Goal: Task Accomplishment & Management: Complete application form

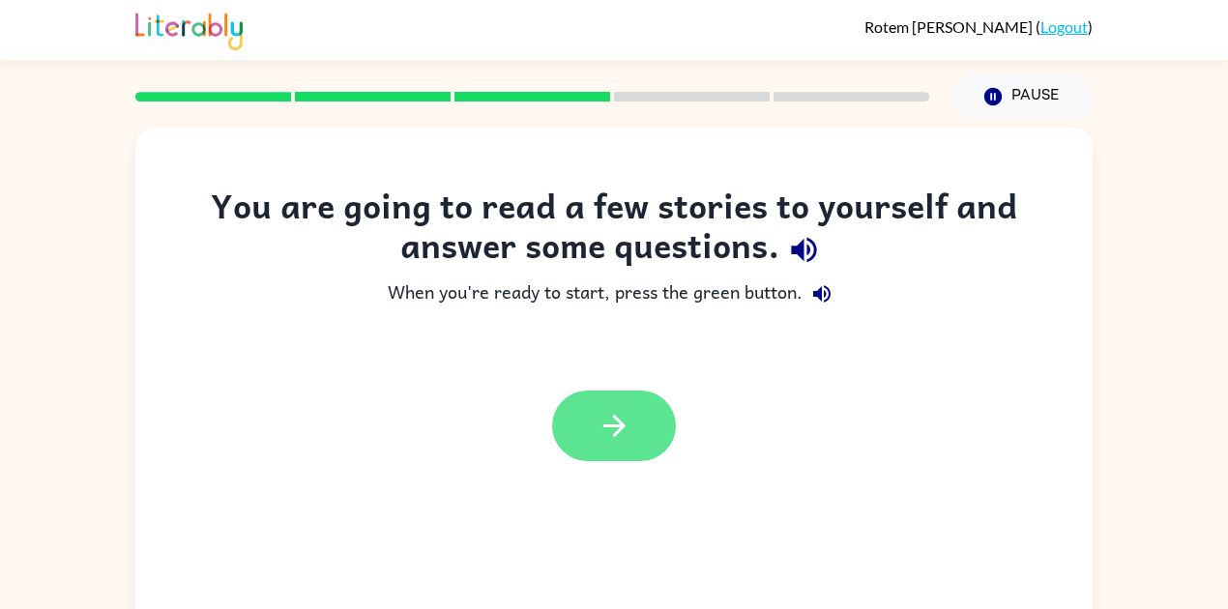
click at [597, 431] on icon "button" at bounding box center [614, 426] width 34 height 34
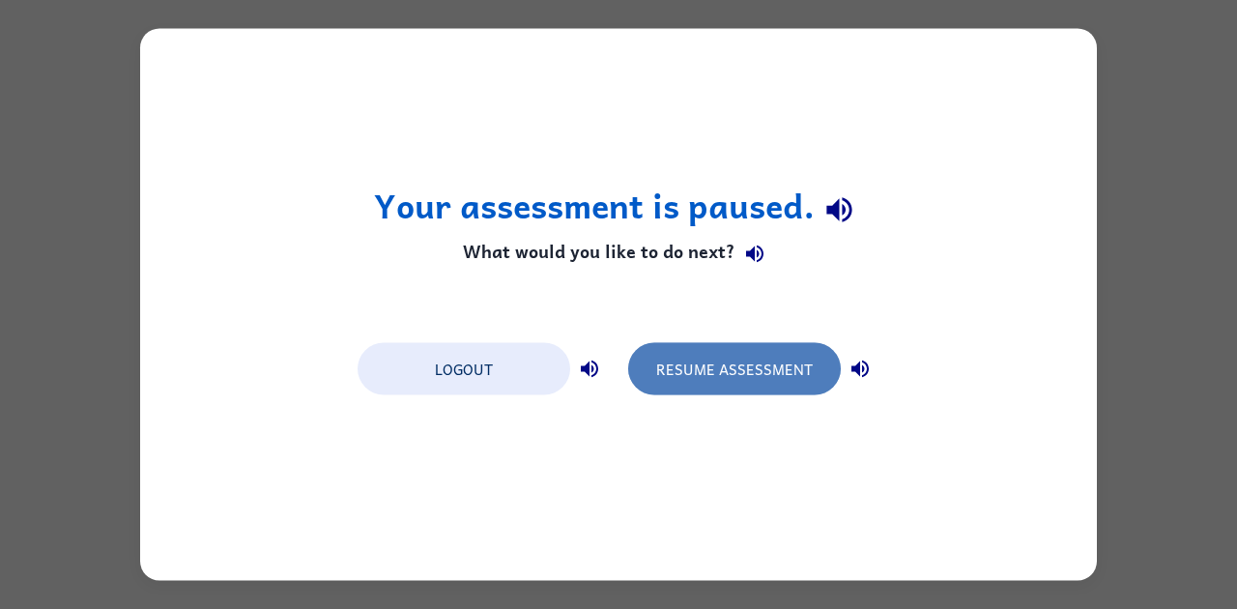
click at [692, 379] on button "Resume Assessment" at bounding box center [734, 369] width 213 height 52
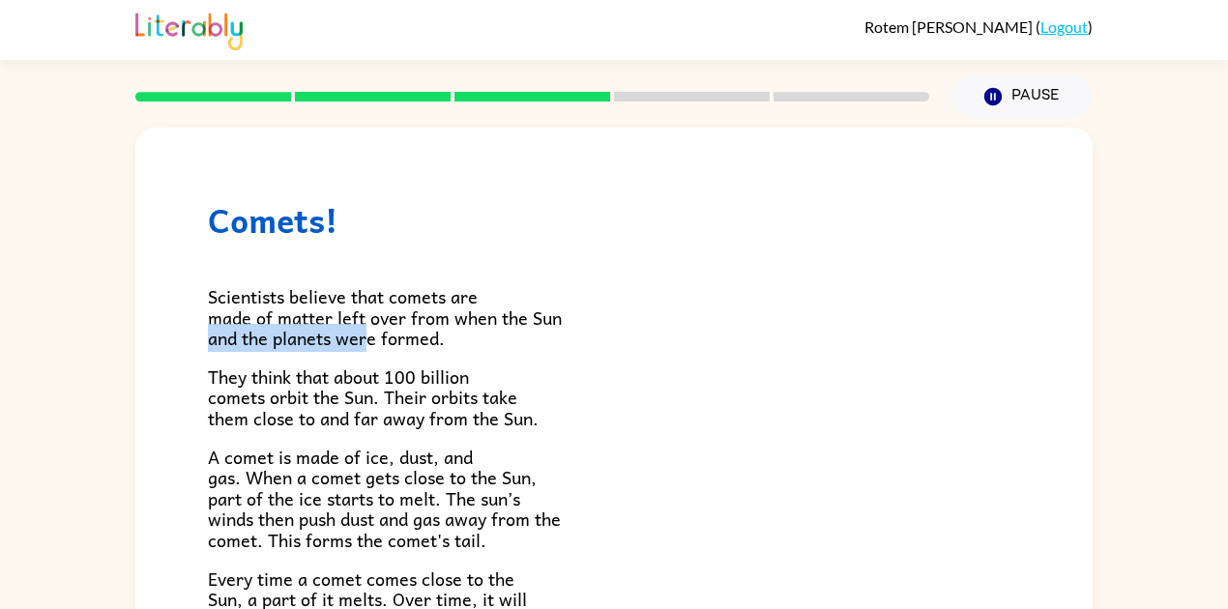
drag, startPoint x: 365, startPoint y: 334, endPoint x: 218, endPoint y: 326, distance: 147.1
click at [213, 326] on span "Scientists believe that comets are made of matter left over from when the Sun a…" at bounding box center [385, 317] width 354 height 70
drag, startPoint x: 645, startPoint y: 289, endPoint x: 505, endPoint y: 260, distance: 143.1
click at [623, 277] on div "Scientists believe that comets are made of matter left over from when the Sun a…" at bounding box center [614, 566] width 812 height 652
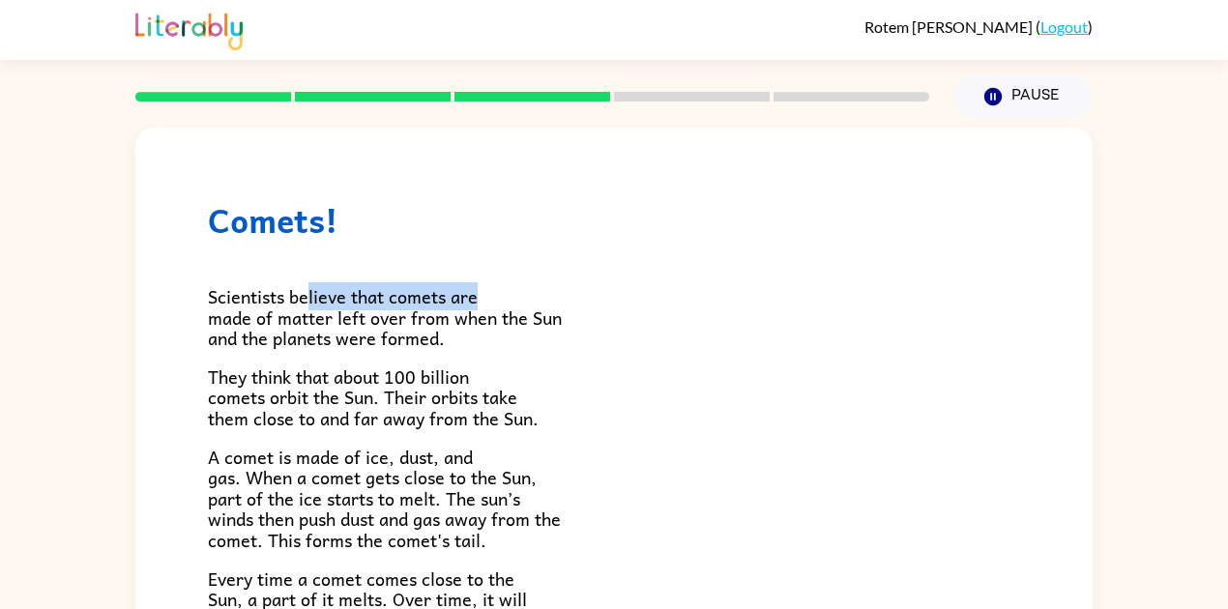
drag, startPoint x: 476, startPoint y: 297, endPoint x: 325, endPoint y: 275, distance: 152.4
click at [316, 273] on div "Scientists believe that comets are made of matter left over from when the Sun a…" at bounding box center [614, 566] width 812 height 652
click at [565, 323] on p "Scientists believe that comets are made of matter left over from when the Sun a…" at bounding box center [614, 317] width 812 height 63
click at [515, 292] on p "Scientists believe that comets are made of matter left over from when the Sun a…" at bounding box center [614, 317] width 812 height 63
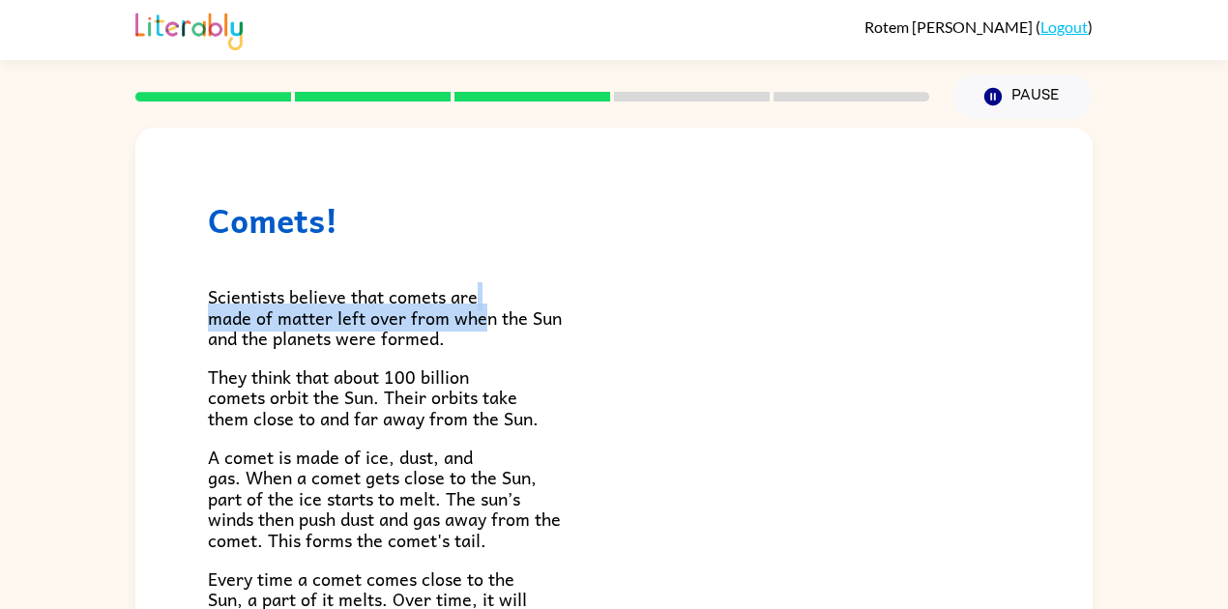
click at [481, 300] on p "Scientists believe that comets are made of matter left over from when the Sun a…" at bounding box center [614, 317] width 812 height 63
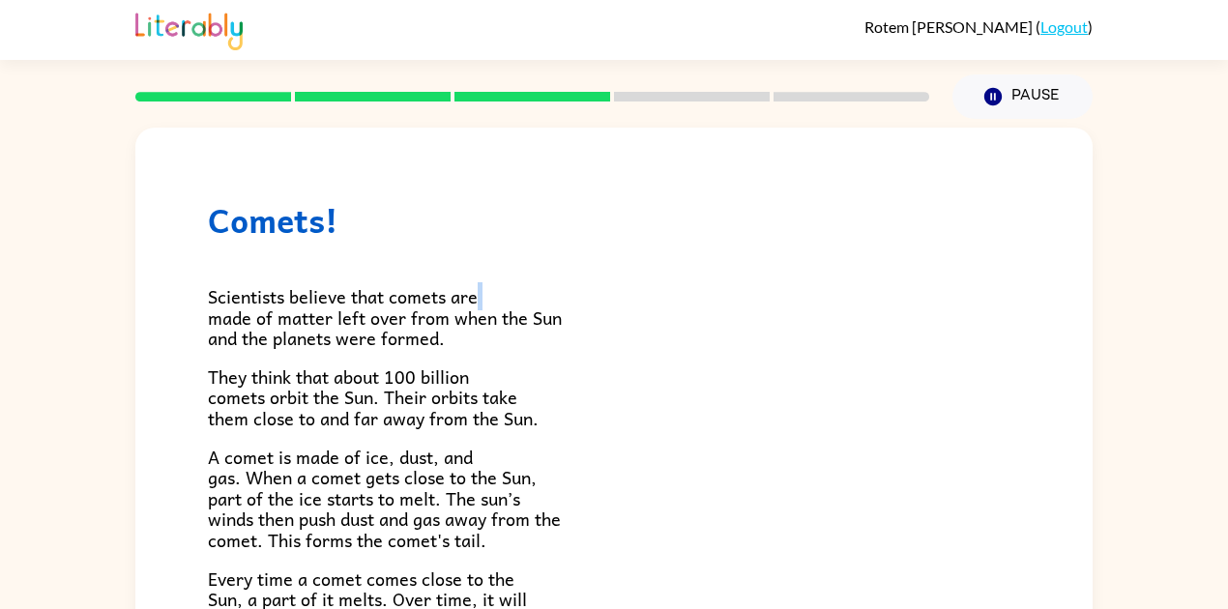
click at [481, 300] on p "Scientists believe that comets are made of matter left over from when the Sun a…" at bounding box center [614, 317] width 812 height 63
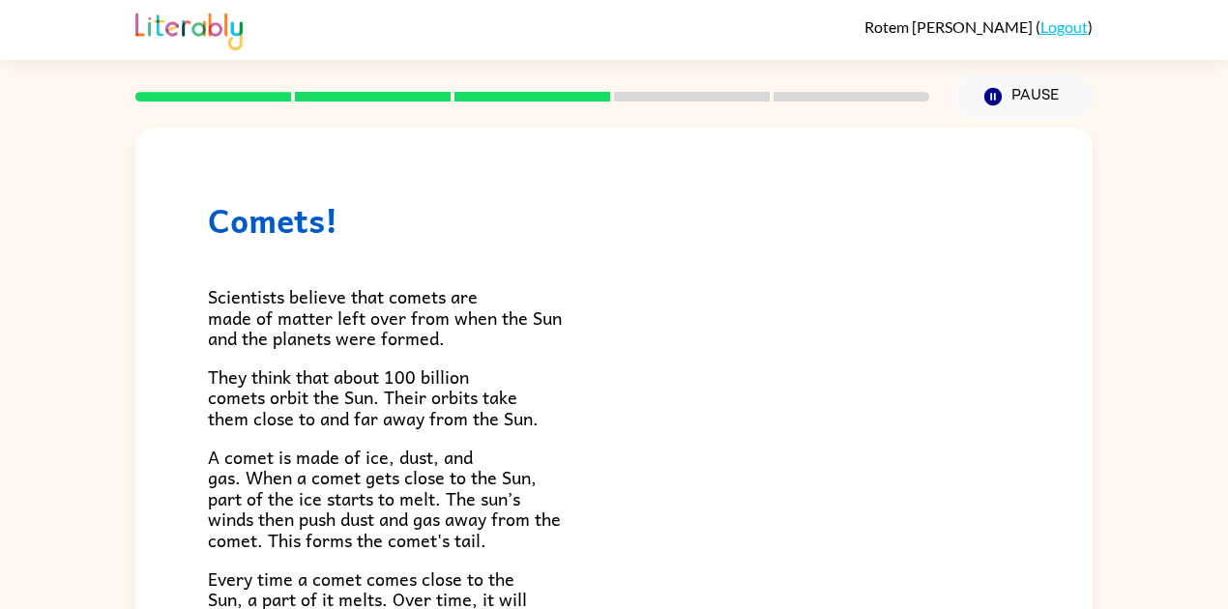
click at [756, 387] on p "They think that about 100 billion comets orbit the Sun. Their orbits take them …" at bounding box center [614, 397] width 812 height 63
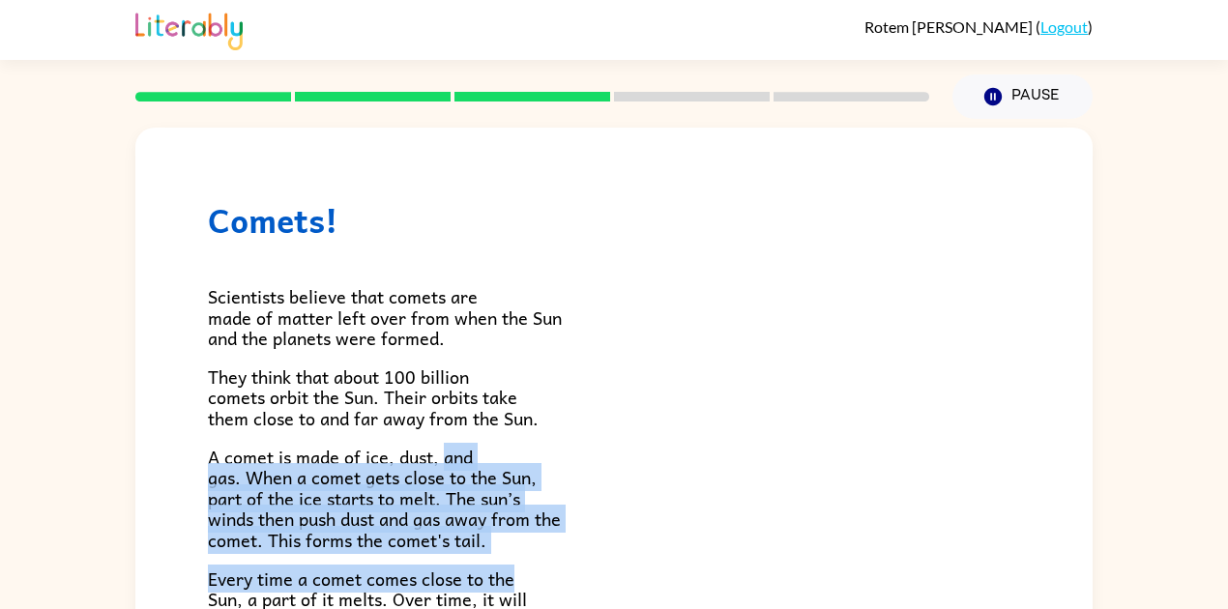
drag, startPoint x: 447, startPoint y: 450, endPoint x: 572, endPoint y: 586, distance: 184.7
click at [572, 586] on div "Scientists believe that comets are made of matter left over from when the Sun a…" at bounding box center [614, 566] width 812 height 652
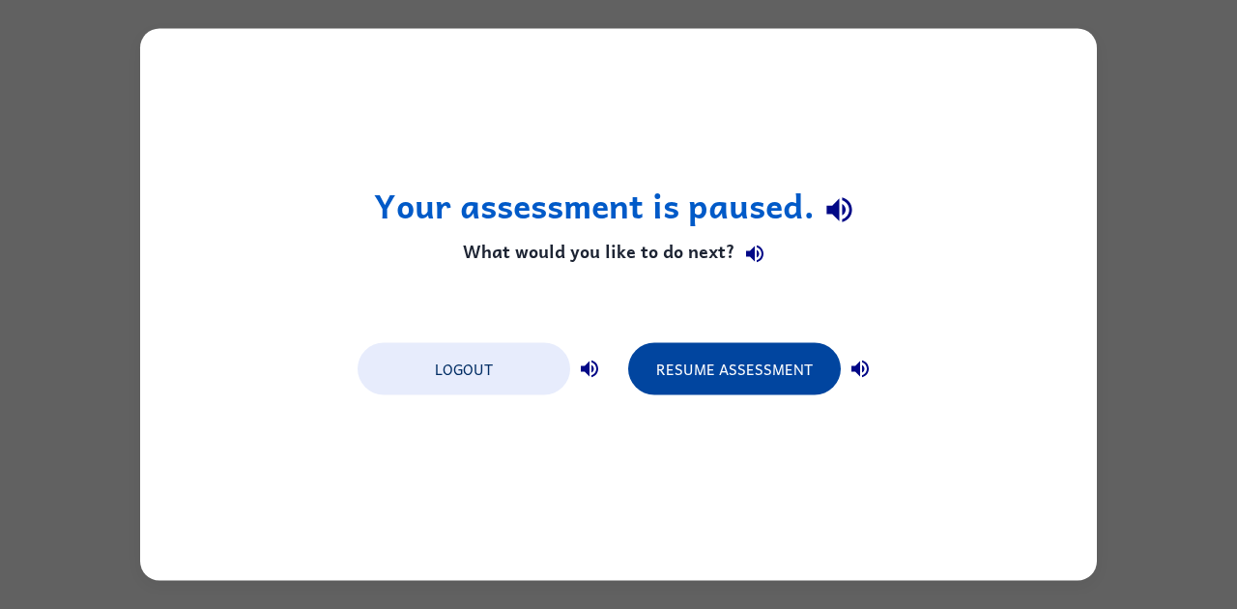
click at [714, 352] on button "Resume Assessment" at bounding box center [734, 369] width 213 height 52
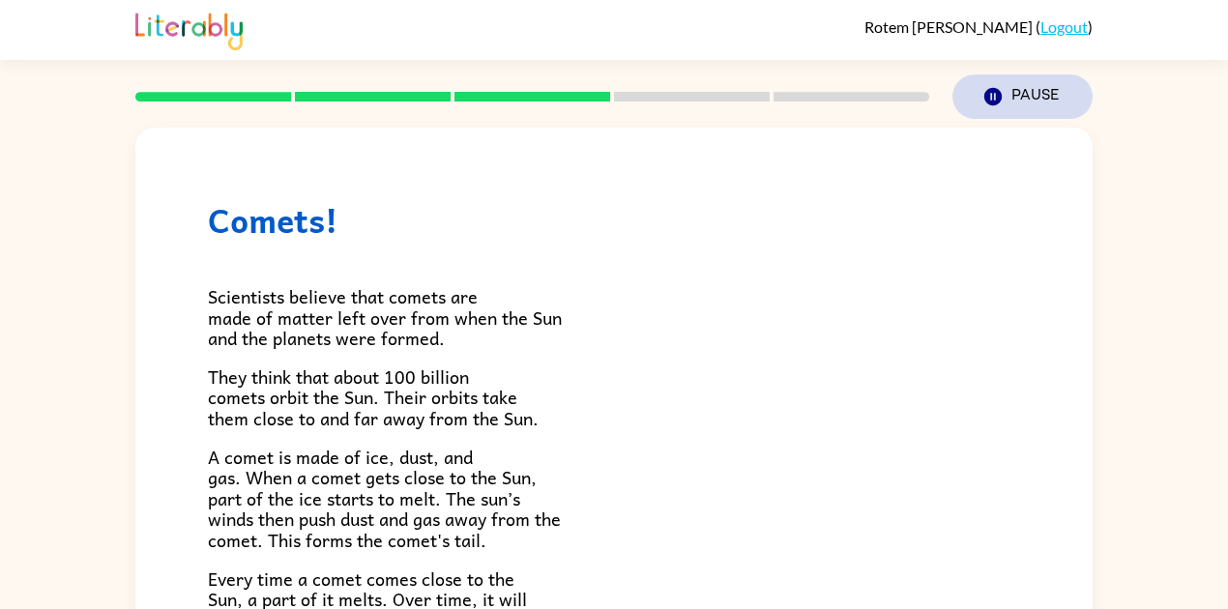
click at [1039, 101] on button "Pause Pause" at bounding box center [1022, 96] width 140 height 44
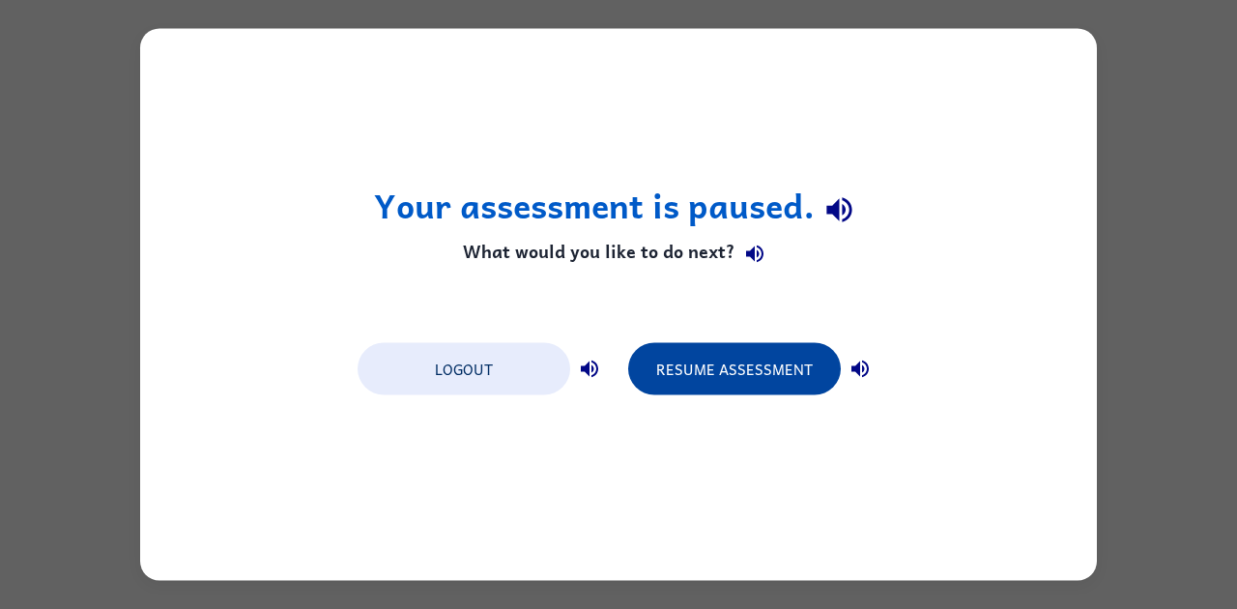
click at [802, 369] on button "Resume Assessment" at bounding box center [734, 369] width 213 height 52
drag, startPoint x: 760, startPoint y: 377, endPoint x: 768, endPoint y: 365, distance: 13.9
click at [760, 377] on button "Resume Assessment" at bounding box center [734, 369] width 213 height 52
click at [739, 375] on button "Resume Assessment" at bounding box center [734, 369] width 213 height 52
click at [782, 355] on button "Resume Assessment" at bounding box center [734, 369] width 213 height 52
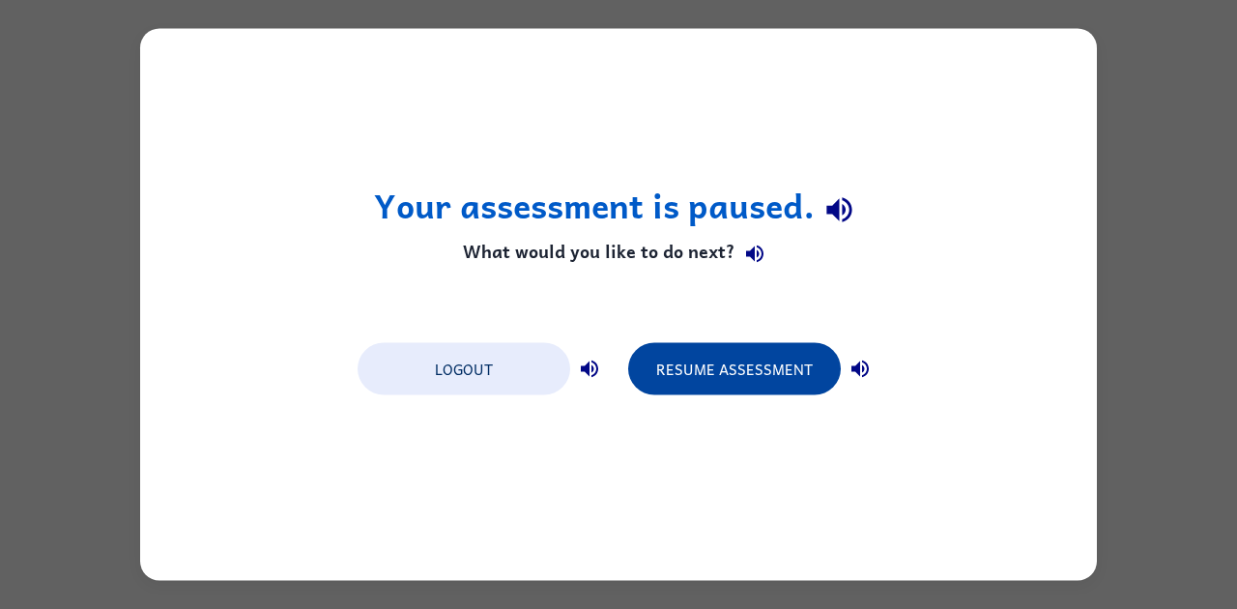
click at [773, 394] on button "Resume Assessment" at bounding box center [734, 369] width 213 height 52
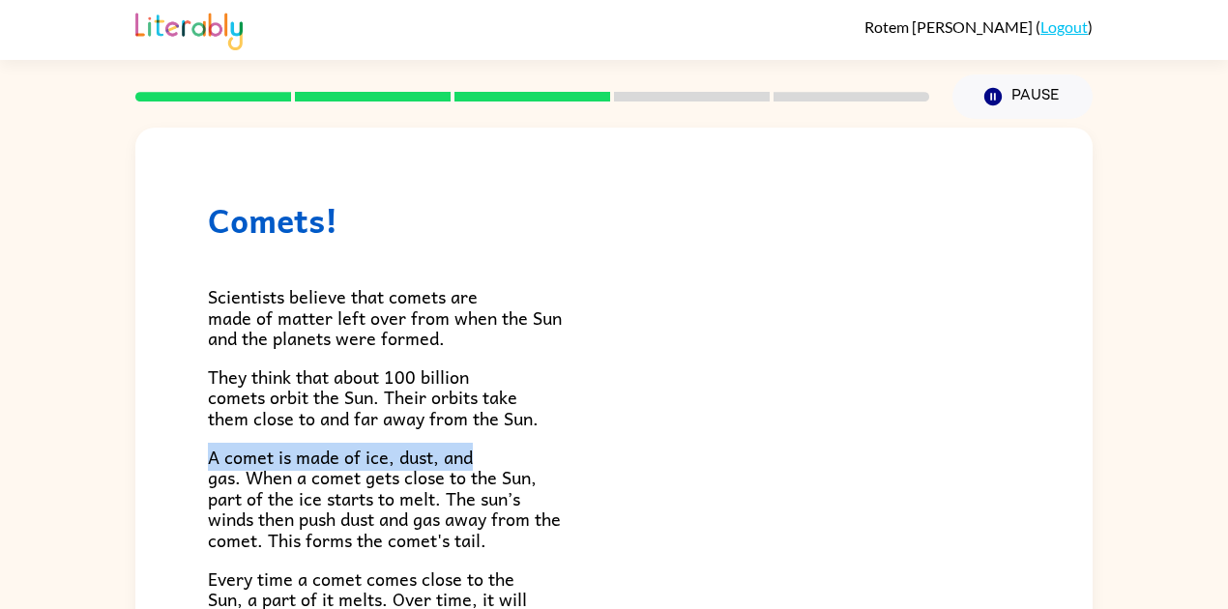
drag, startPoint x: 704, startPoint y: 419, endPoint x: 733, endPoint y: 464, distance: 53.9
click at [733, 464] on div "Scientists believe that comets are made of matter left over from when the Sun a…" at bounding box center [614, 566] width 812 height 652
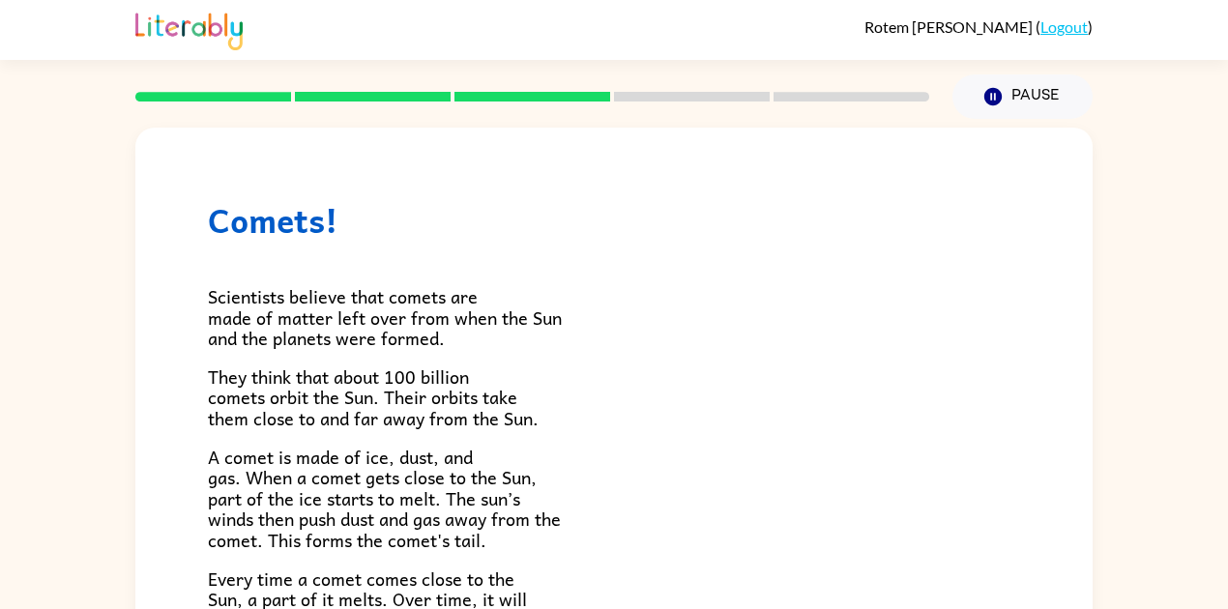
click at [682, 488] on p "A comet is made of ice, dust, and gas. When a comet gets close to the Sun, part…" at bounding box center [614, 499] width 812 height 104
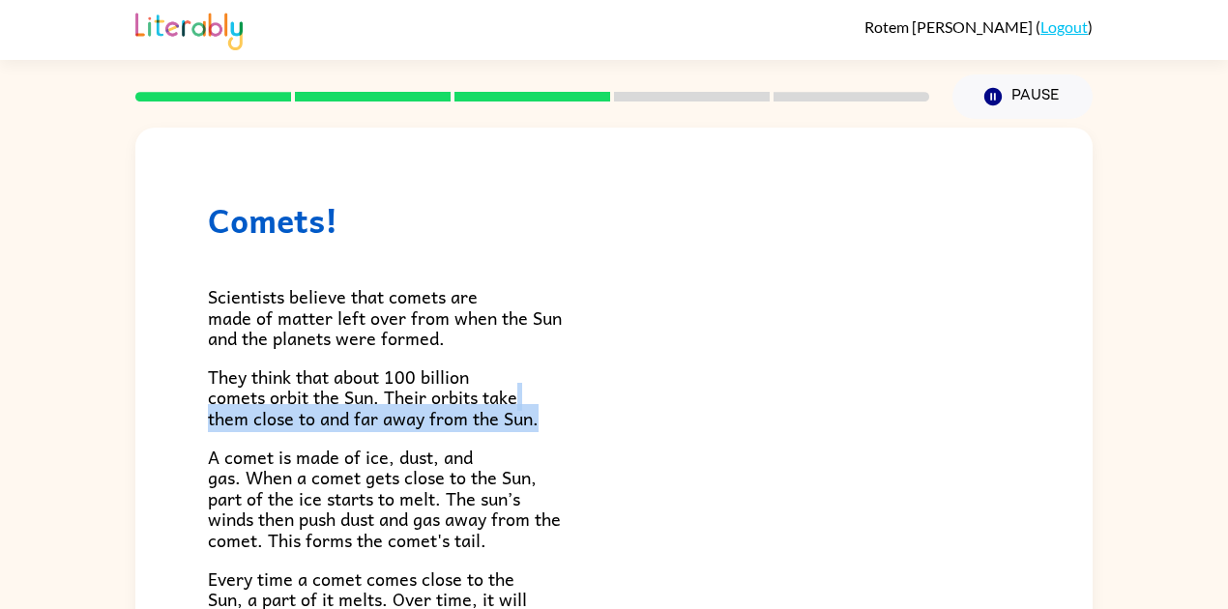
drag, startPoint x: 518, startPoint y: 388, endPoint x: 694, endPoint y: 415, distance: 178.0
click at [694, 415] on p "They think that about 100 billion comets orbit the Sun. Their orbits take them …" at bounding box center [614, 397] width 812 height 63
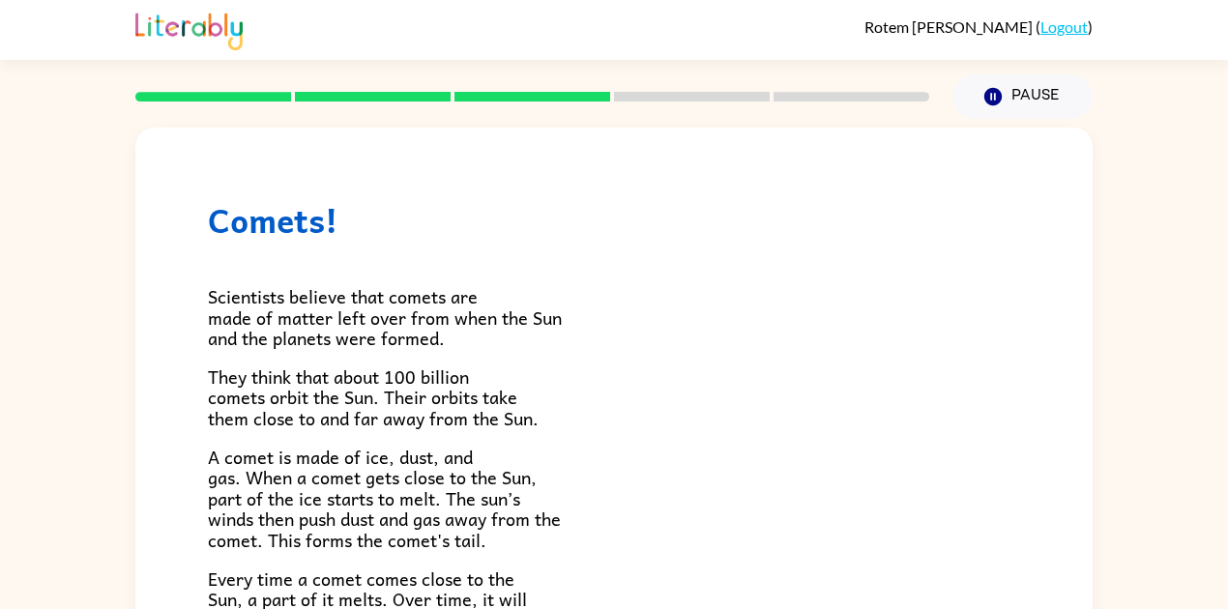
drag, startPoint x: 872, startPoint y: 456, endPoint x: 760, endPoint y: 400, distance: 125.4
click at [839, 451] on p "A comet is made of ice, dust, and gas. When a comet gets close to the Sun, part…" at bounding box center [614, 499] width 812 height 104
click at [502, 430] on span "They think that about 100 billion comets orbit the Sun. Their orbits take them …" at bounding box center [373, 398] width 331 height 70
click at [501, 432] on span "They think that about 100 billion comets orbit the Sun. Their orbits take them …" at bounding box center [373, 398] width 331 height 70
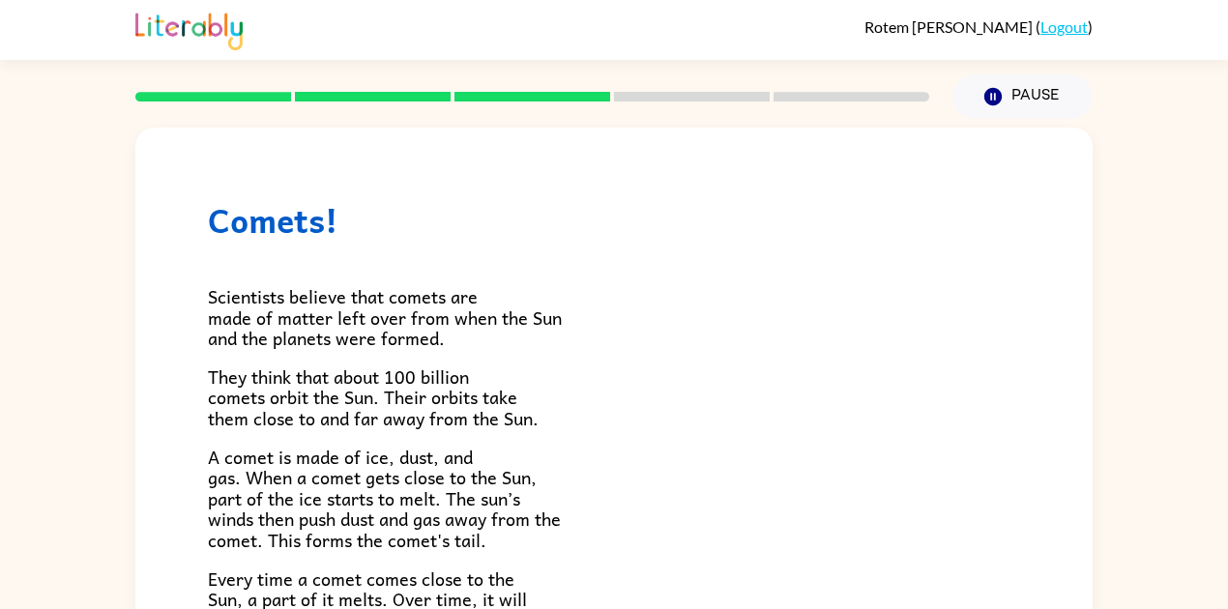
click at [503, 433] on div "Scientists believe that comets are made of matter left over from when the Sun a…" at bounding box center [614, 566] width 812 height 652
click at [531, 413] on span "They think that about 100 billion comets orbit the Sun. Their orbits take them …" at bounding box center [373, 398] width 331 height 70
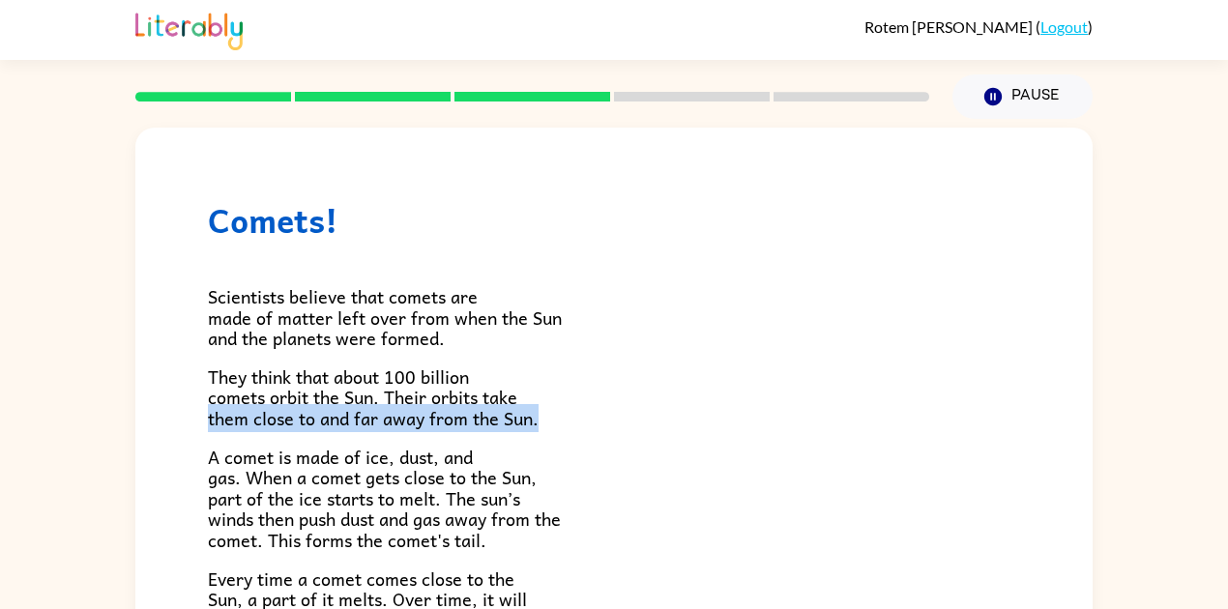
click at [531, 413] on span "They think that about 100 billion comets orbit the Sun. Their orbits take them …" at bounding box center [373, 398] width 331 height 70
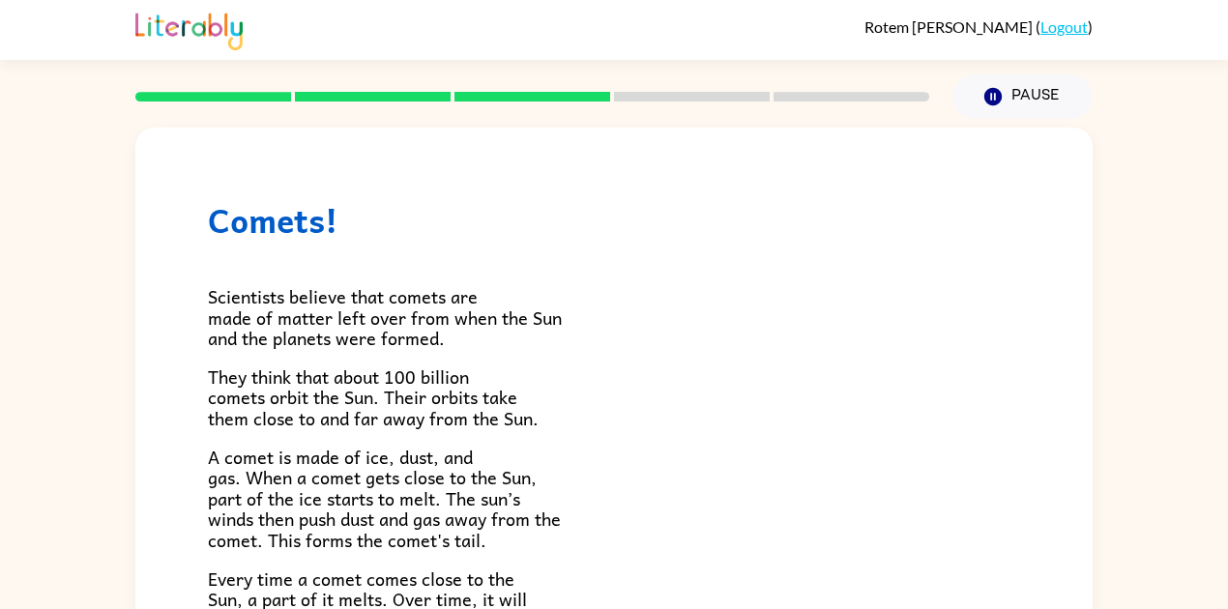
drag, startPoint x: 560, startPoint y: 350, endPoint x: 553, endPoint y: 358, distance: 10.3
click at [553, 358] on div "Scientists believe that comets are made of matter left over from when the Sun a…" at bounding box center [614, 566] width 812 height 652
drag, startPoint x: 580, startPoint y: 354, endPoint x: 437, endPoint y: 410, distance: 153.7
click at [437, 410] on div "Scientists believe that comets are made of matter left over from when the Sun a…" at bounding box center [614, 566] width 812 height 652
click at [936, 468] on p "A comet is made of ice, dust, and gas. When a comet gets close to the Sun, part…" at bounding box center [614, 499] width 812 height 104
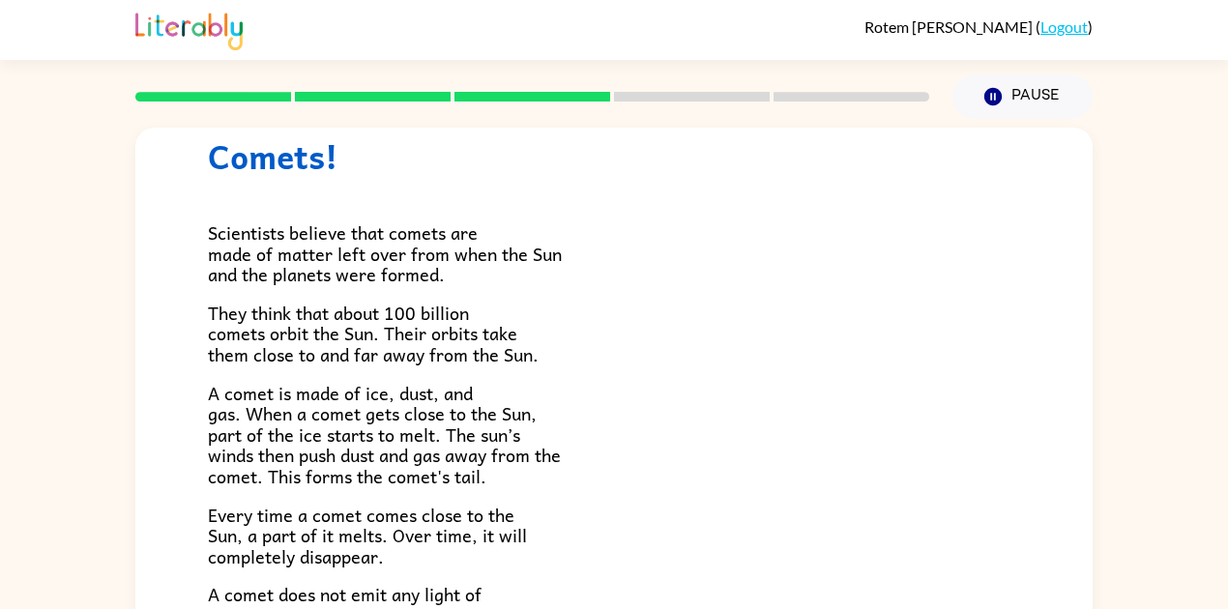
click at [665, 471] on p "A comet is made of ice, dust, and gas. When a comet gets close to the Sun, part…" at bounding box center [614, 435] width 812 height 104
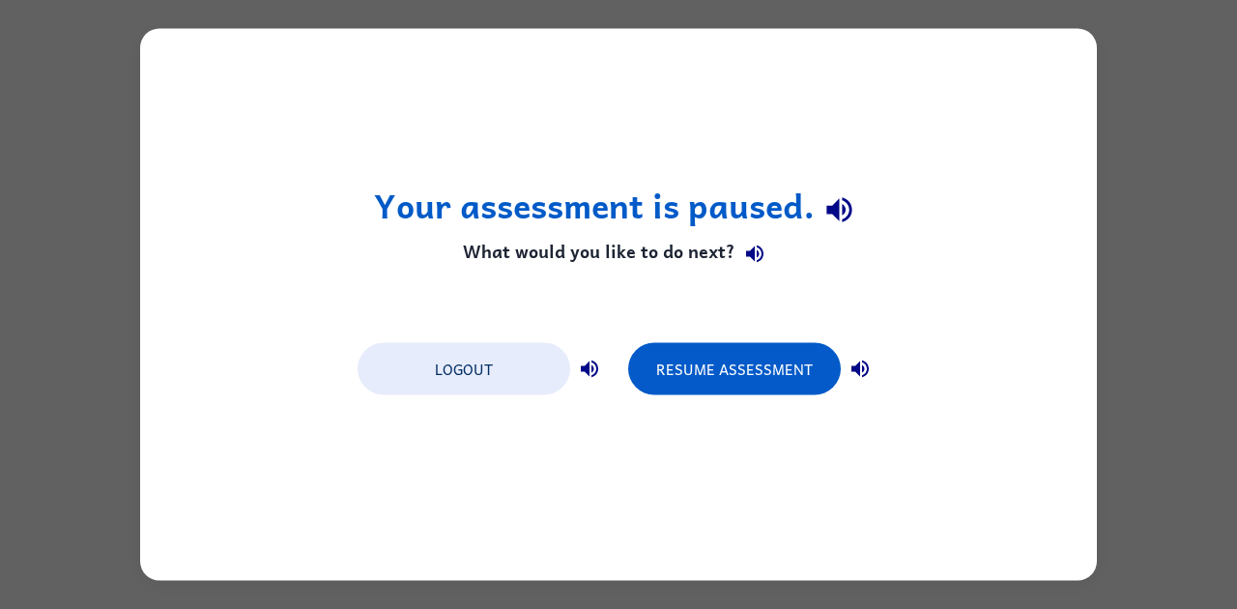
click at [740, 335] on div "Logout Resume Assessment" at bounding box center [618, 367] width 541 height 73
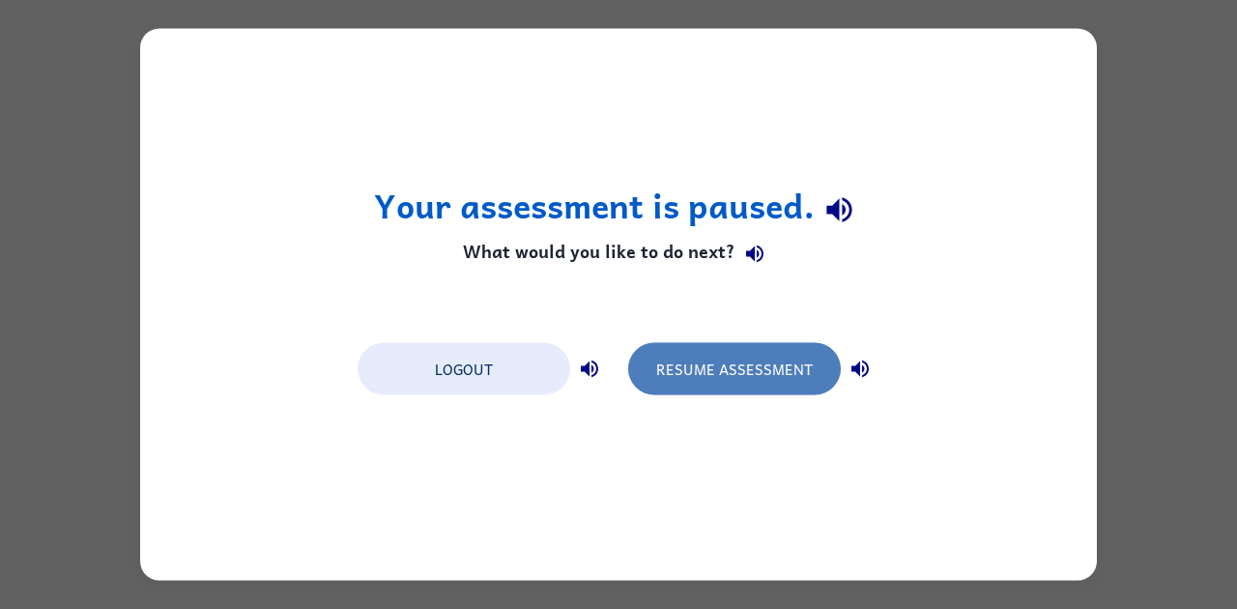
click at [726, 356] on button "Resume Assessment" at bounding box center [734, 369] width 213 height 52
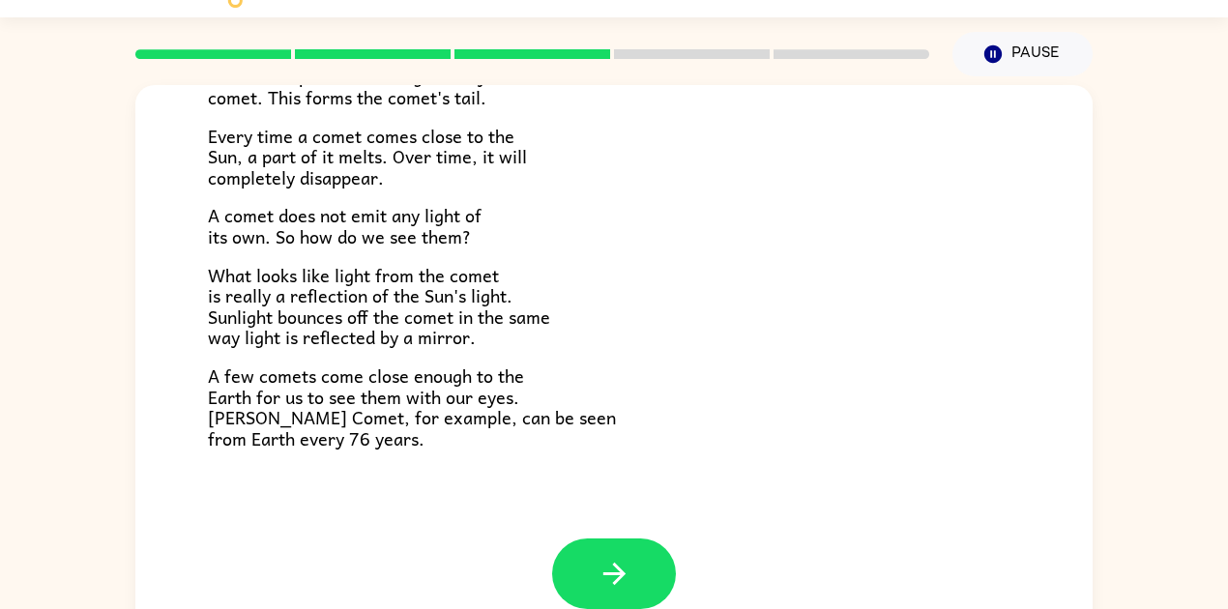
scroll to position [64, 0]
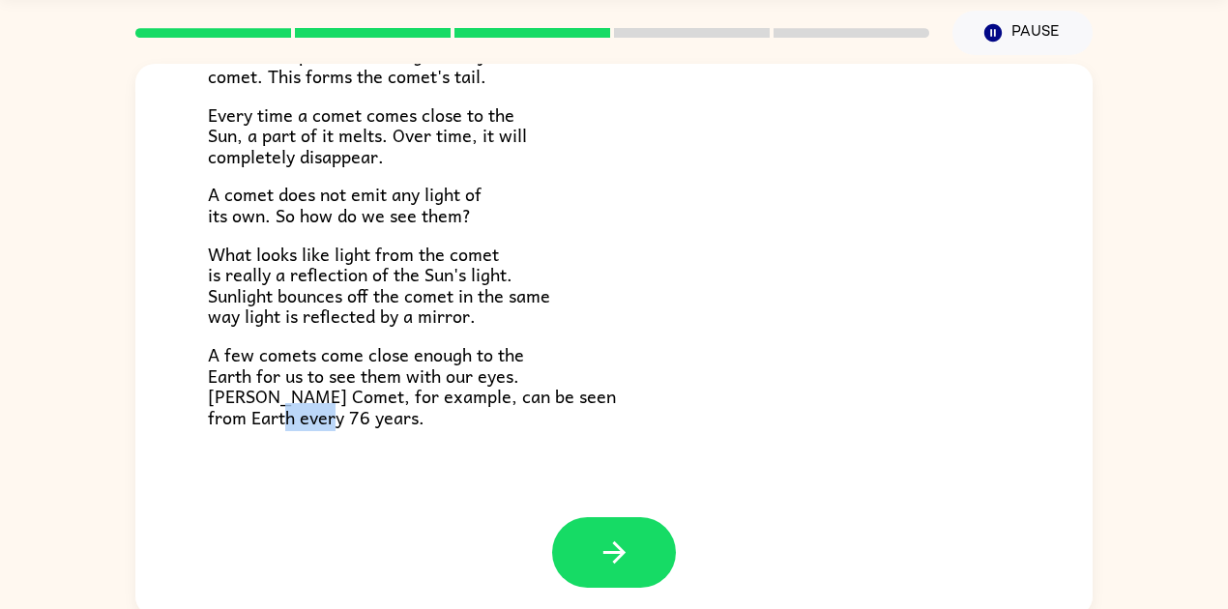
drag, startPoint x: 367, startPoint y: 425, endPoint x: 324, endPoint y: 421, distance: 43.7
click at [324, 421] on span "A few comets come close enough to the Earth for us to see them with our eyes. […" at bounding box center [412, 385] width 408 height 91
click at [441, 438] on div "Comets! Scientists believe that comets are made of matter left over from when t…" at bounding box center [613, 91] width 957 height 854
click at [619, 548] on icon "button" at bounding box center [614, 553] width 34 height 34
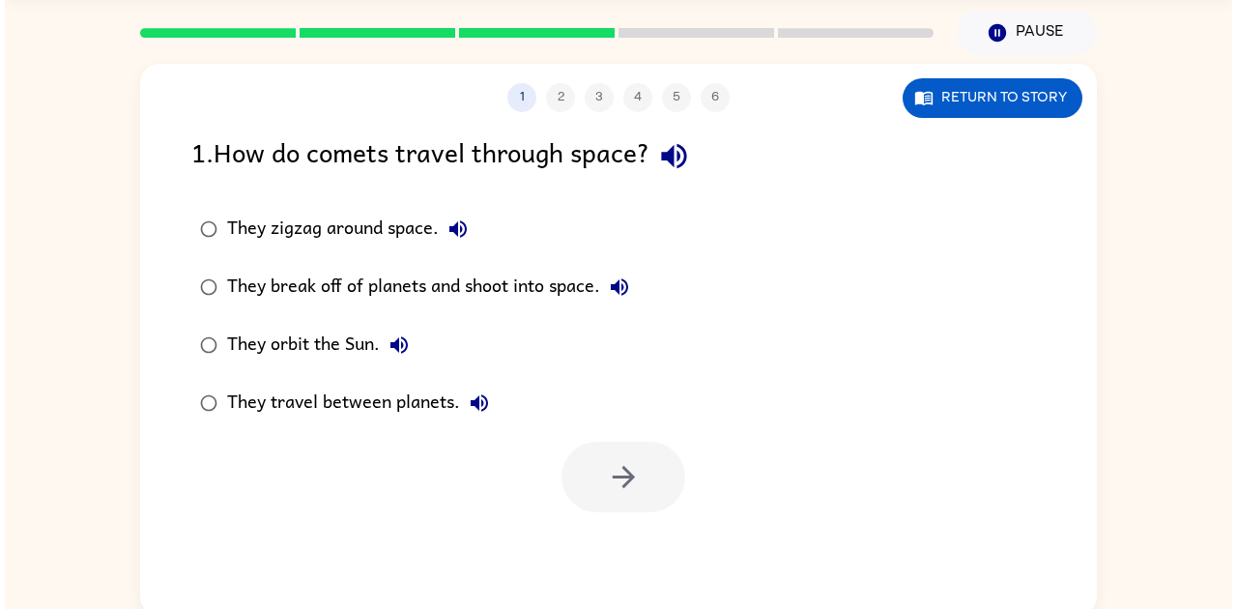
scroll to position [0, 0]
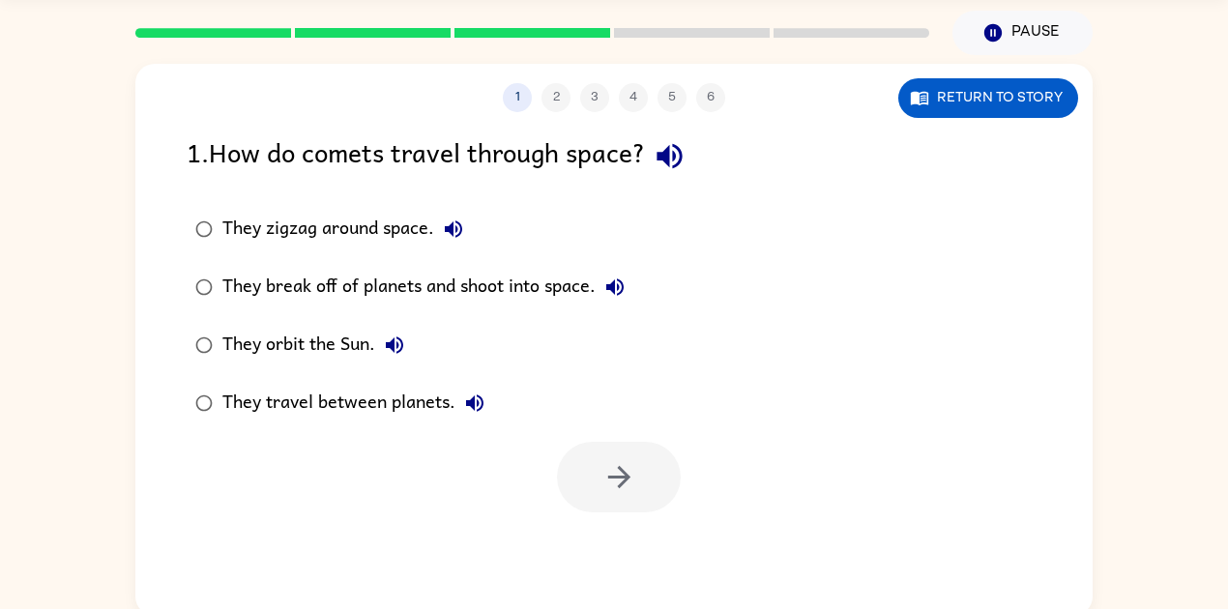
click at [456, 218] on icon "button" at bounding box center [453, 229] width 23 height 23
click at [658, 147] on button "button" at bounding box center [669, 155] width 49 height 49
click at [446, 237] on icon "button" at bounding box center [453, 229] width 23 height 23
click at [628, 281] on button "They break off of planets and shoot into space." at bounding box center [614, 287] width 39 height 39
click at [388, 357] on button "They orbit the Sun." at bounding box center [394, 345] width 39 height 39
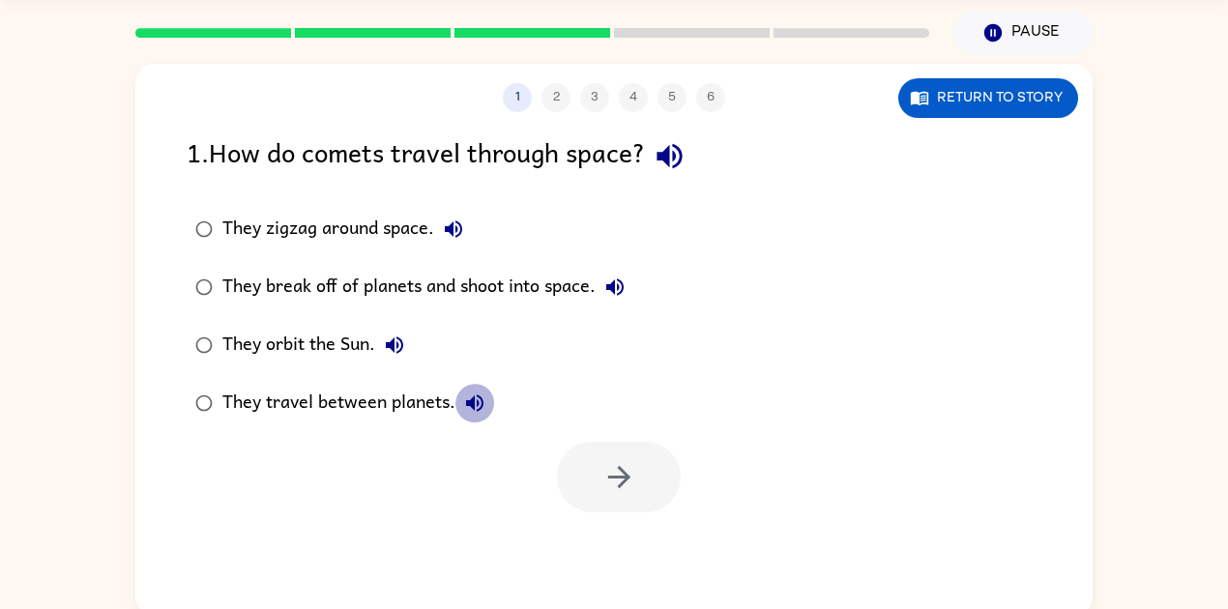
click at [483, 408] on button "They travel between planets." at bounding box center [474, 403] width 39 height 39
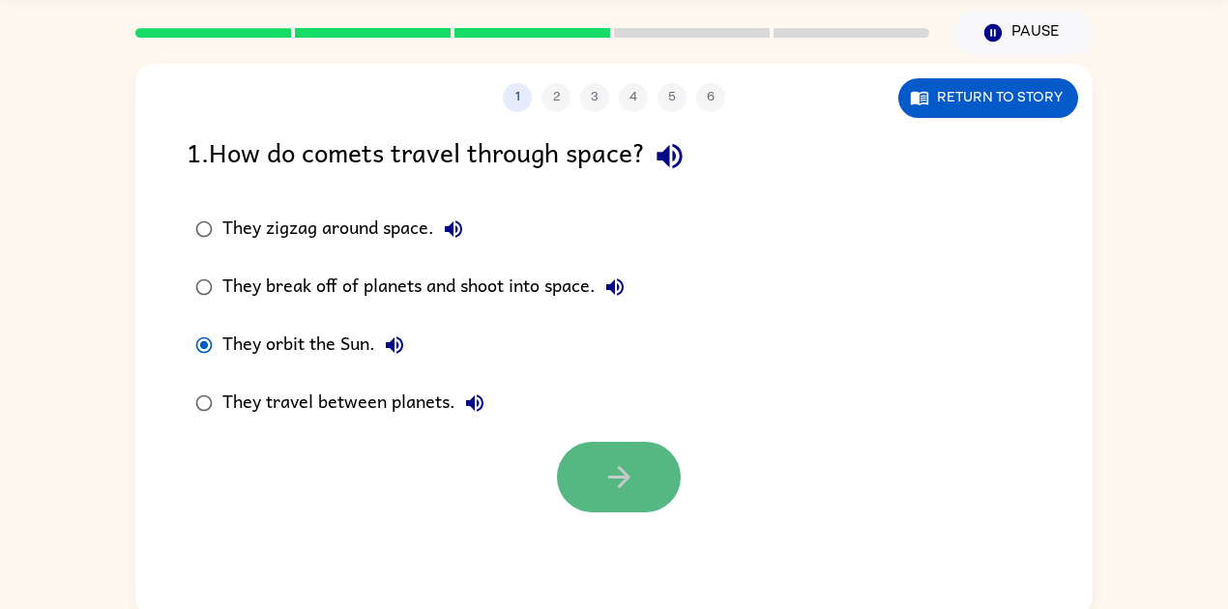
click at [670, 485] on button "button" at bounding box center [619, 477] width 124 height 71
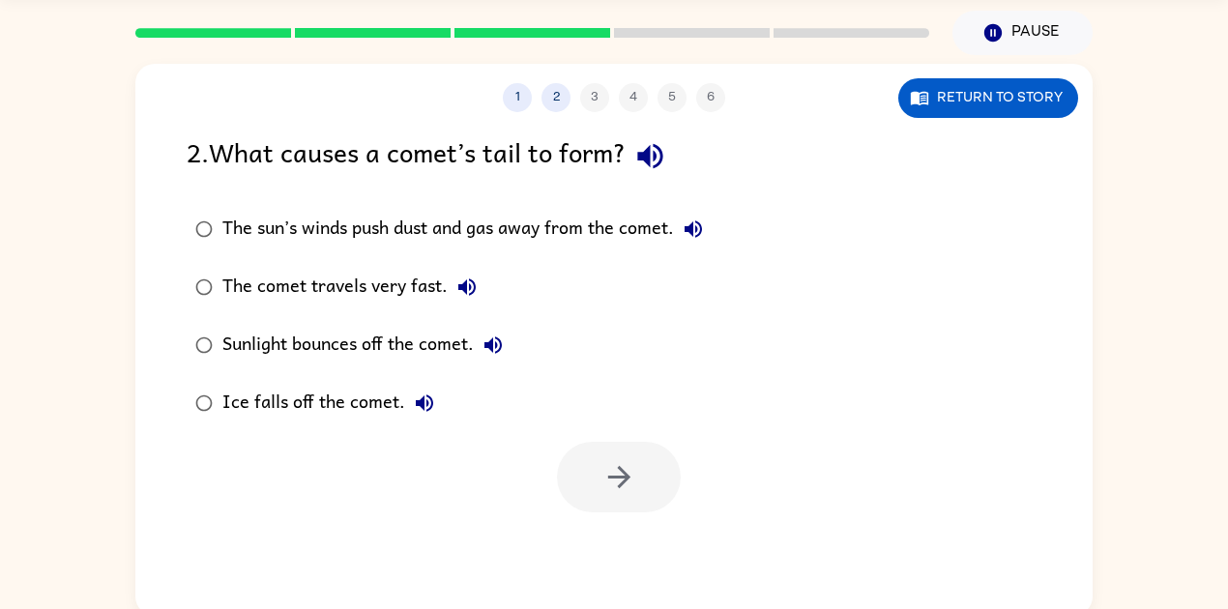
drag, startPoint x: 533, startPoint y: 27, endPoint x: 571, endPoint y: 37, distance: 39.9
click at [571, 37] on icon at bounding box center [532, 33] width 156 height 10
click at [665, 153] on icon "button" at bounding box center [650, 156] width 34 height 34
click at [696, 211] on button "The sun’s winds push dust and gas away from the comet." at bounding box center [693, 229] width 39 height 39
click at [468, 283] on icon "button" at bounding box center [466, 287] width 23 height 23
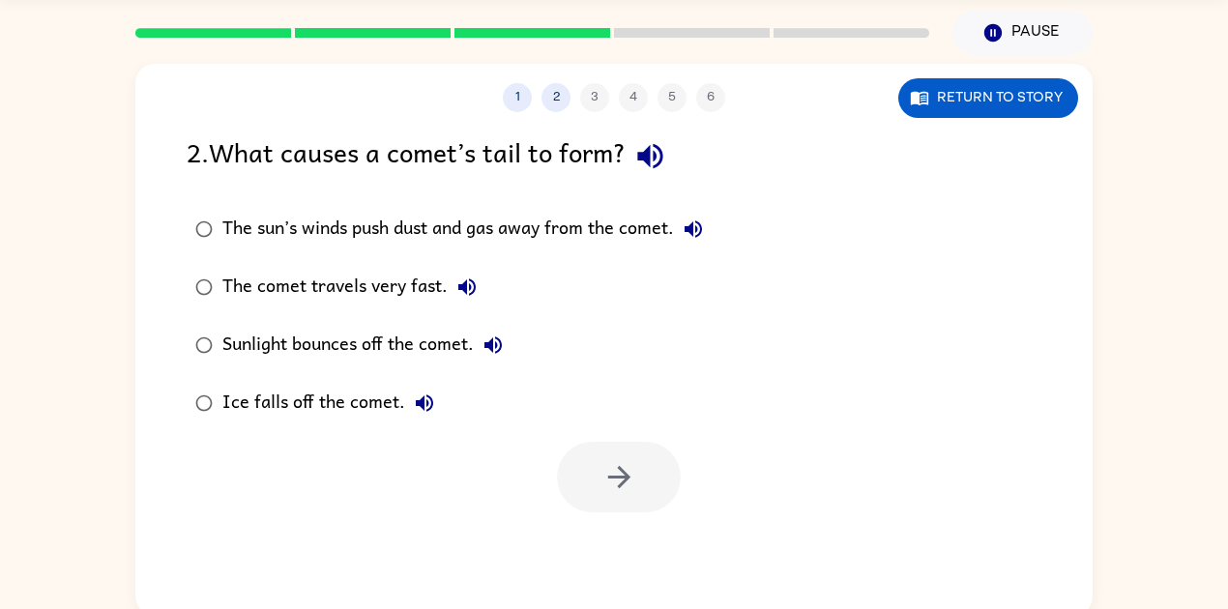
click at [496, 338] on icon "button" at bounding box center [492, 345] width 23 height 23
click at [405, 407] on button "Ice falls off the comet." at bounding box center [424, 403] width 39 height 39
click at [333, 227] on div "The sun’s winds push dust and gas away from the comet." at bounding box center [467, 229] width 490 height 39
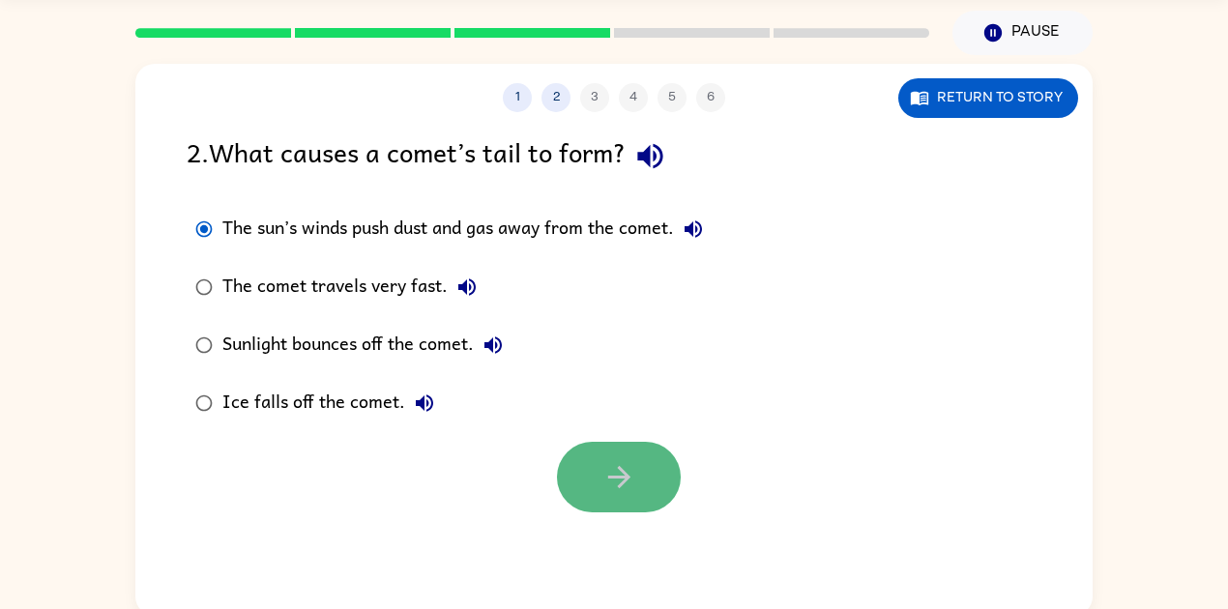
click at [590, 503] on button "button" at bounding box center [619, 477] width 124 height 71
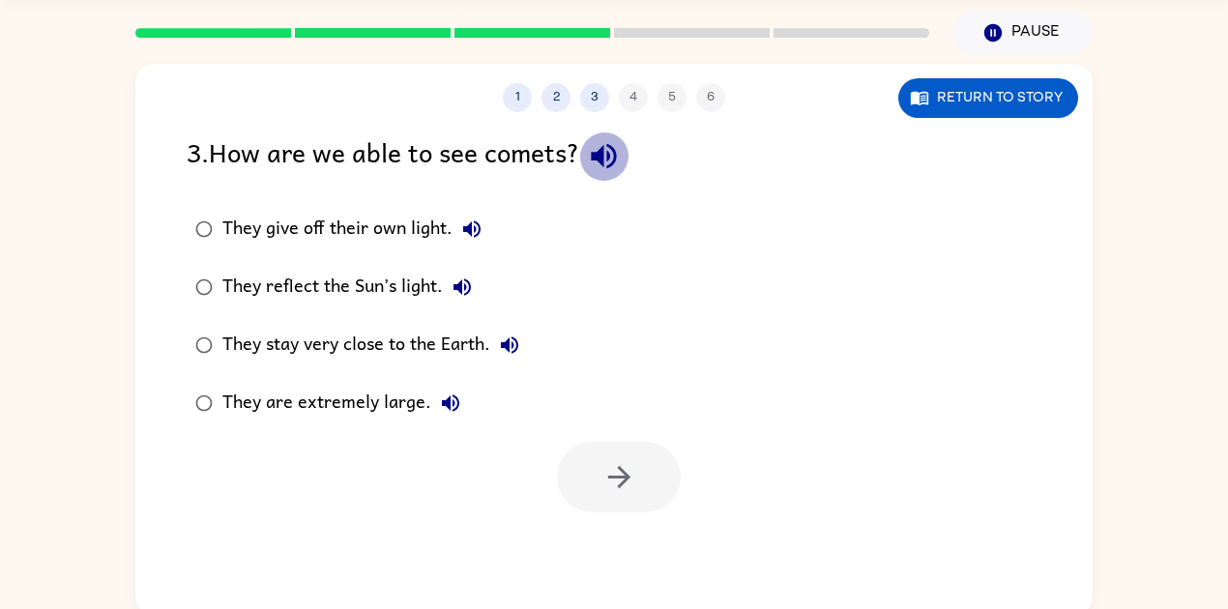
click at [596, 169] on icon "button" at bounding box center [604, 156] width 34 height 34
click at [472, 244] on button "They give off their own light." at bounding box center [471, 229] width 39 height 39
click at [454, 292] on icon "button" at bounding box center [461, 287] width 23 height 23
click at [523, 349] on button "They stay very close to the Earth." at bounding box center [509, 345] width 39 height 39
click at [452, 410] on icon "button" at bounding box center [450, 403] width 23 height 23
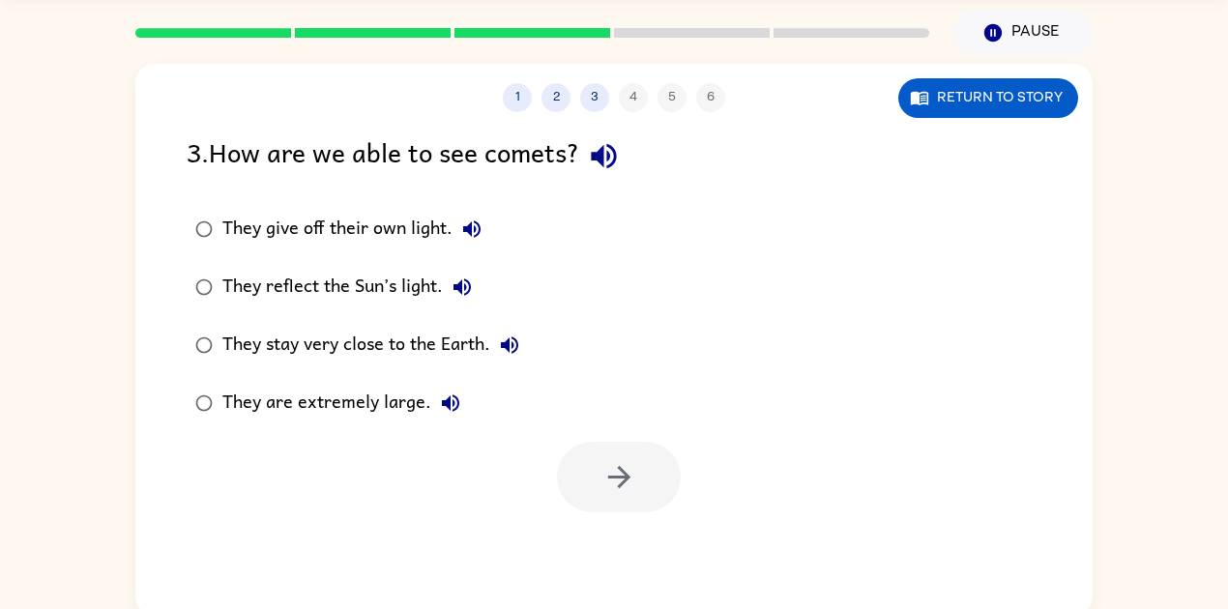
click at [227, 294] on div "They reflect the Sun’s light." at bounding box center [351, 287] width 259 height 39
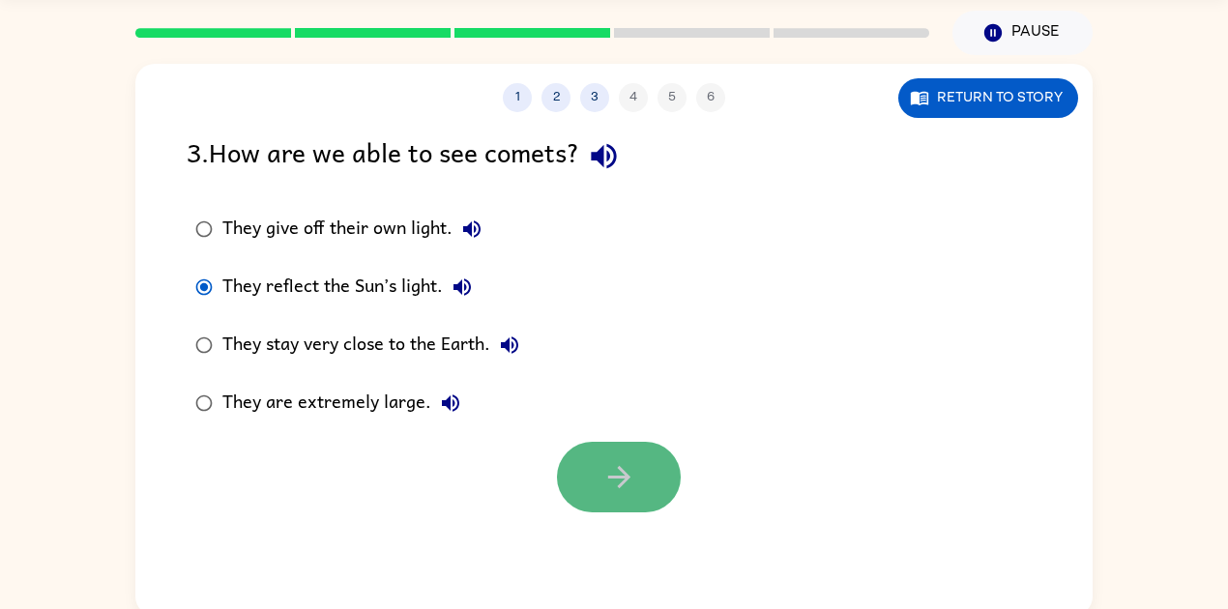
click at [605, 469] on icon "button" at bounding box center [619, 477] width 34 height 34
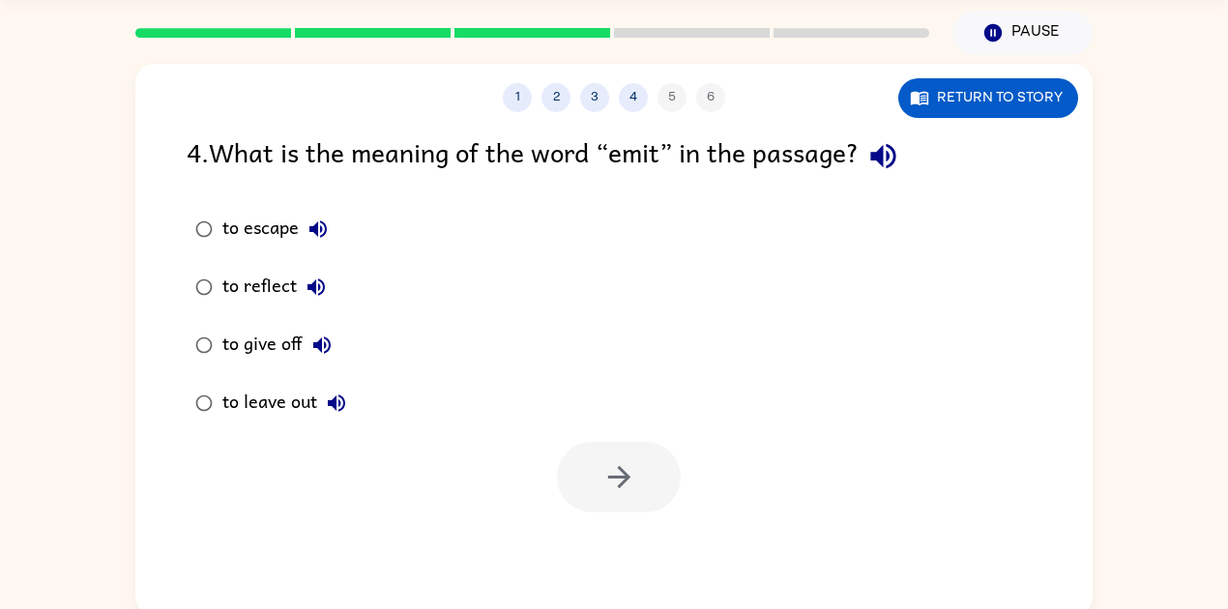
click at [905, 144] on button "button" at bounding box center [882, 155] width 49 height 49
click at [311, 213] on button "to escape" at bounding box center [318, 229] width 39 height 39
click at [311, 296] on icon "button" at bounding box center [316, 287] width 23 height 23
click at [321, 340] on icon "button" at bounding box center [321, 344] width 17 height 17
click at [316, 394] on div "to leave out" at bounding box center [288, 403] width 133 height 39
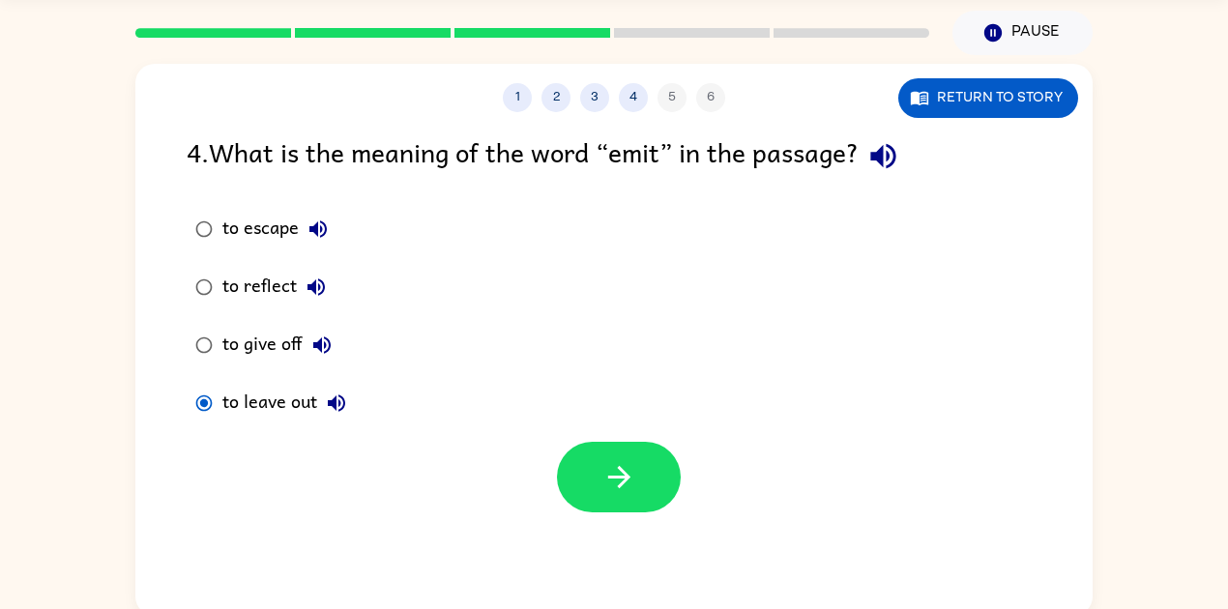
click at [317, 393] on div "to leave out" at bounding box center [288, 403] width 133 height 39
click at [286, 400] on div "to leave out" at bounding box center [288, 403] width 133 height 39
click at [247, 397] on div "to leave out" at bounding box center [288, 403] width 133 height 39
click at [275, 403] on div "to leave out" at bounding box center [288, 403] width 133 height 39
click at [340, 409] on icon "button" at bounding box center [336, 402] width 17 height 17
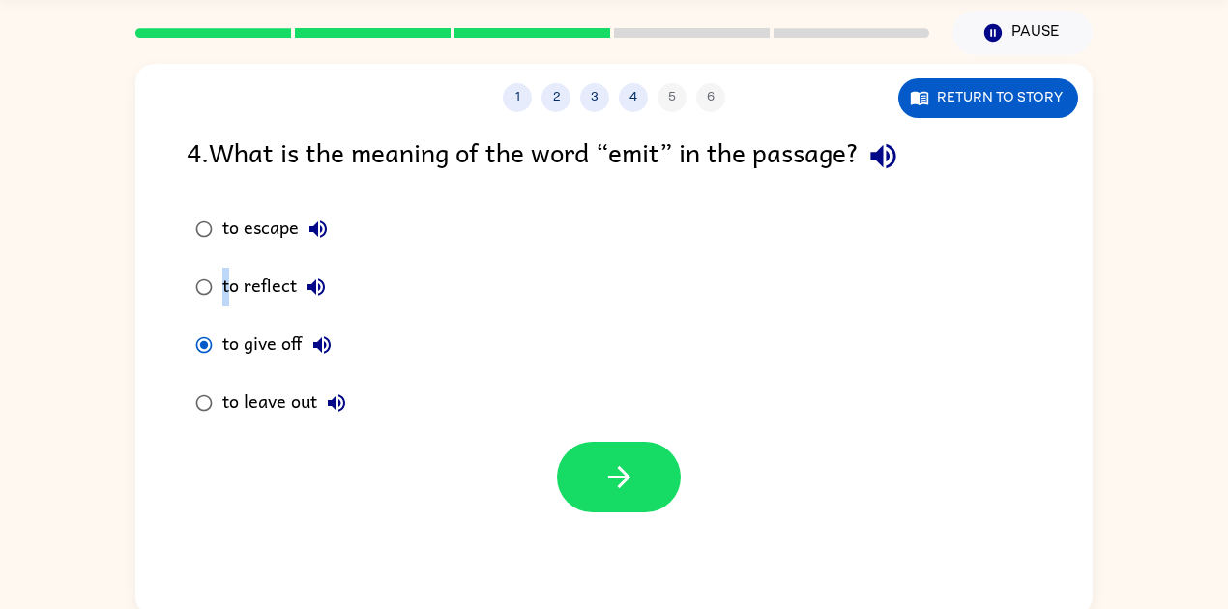
click at [217, 288] on label "to reflect" at bounding box center [270, 287] width 189 height 58
click at [569, 360] on div "to escape to reflect to give off to leave out" at bounding box center [640, 316] width 906 height 232
click at [691, 47] on div at bounding box center [532, 33] width 817 height 68
click at [689, 32] on rect at bounding box center [692, 33] width 156 height 10
click at [499, 95] on div "1 2 3 4 5 6" at bounding box center [613, 97] width 957 height 29
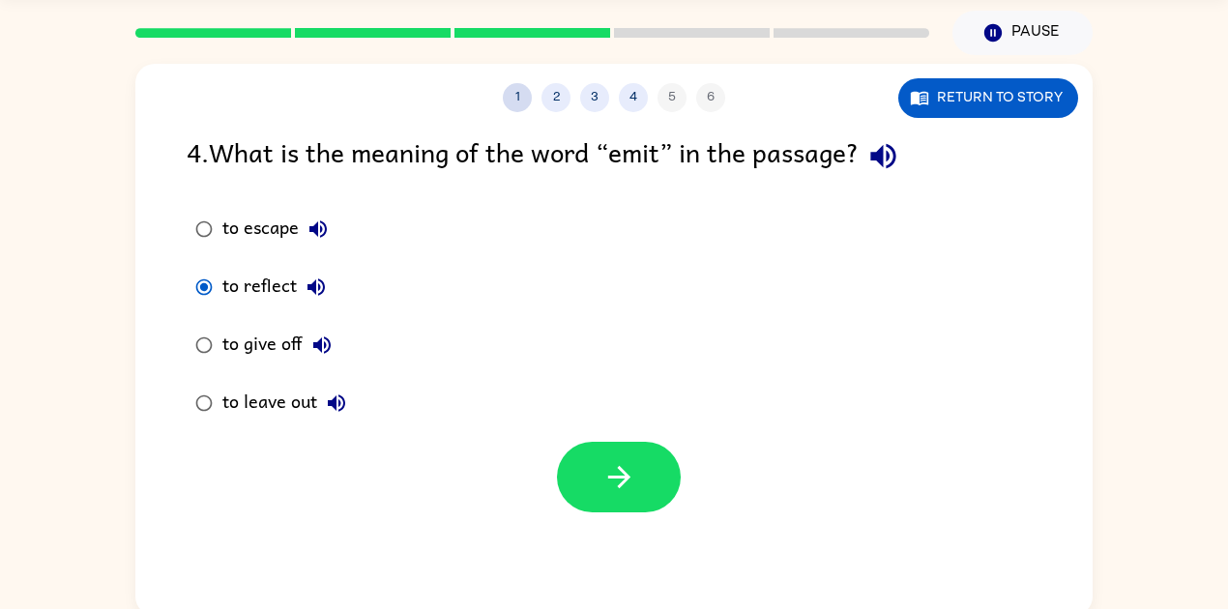
click at [516, 93] on button "1" at bounding box center [517, 97] width 29 height 29
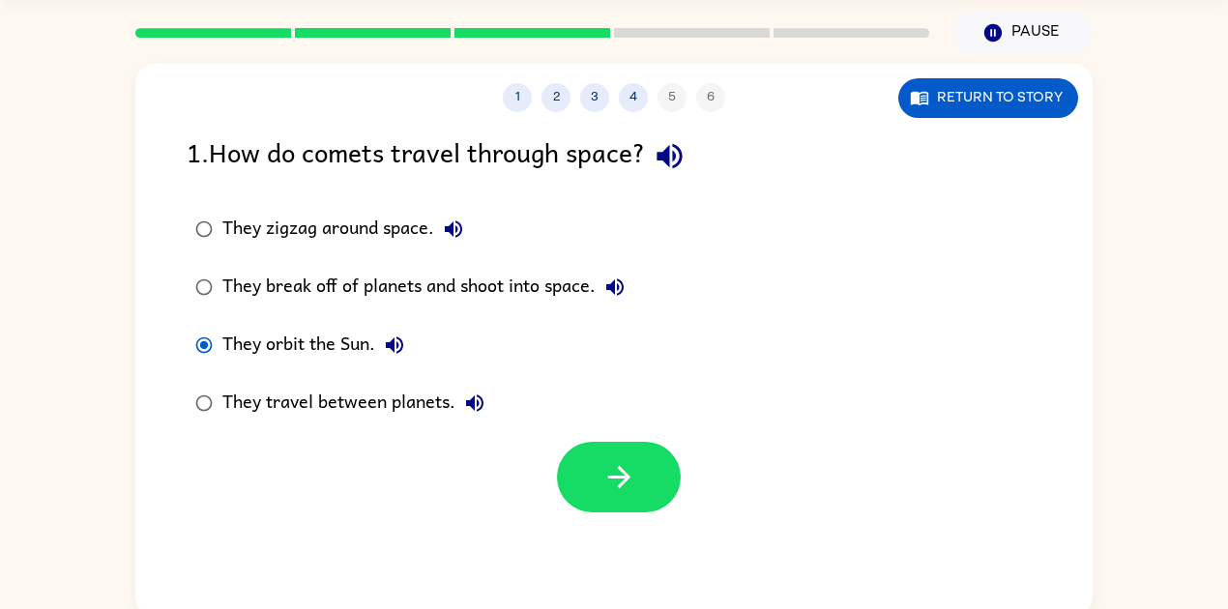
click at [573, 23] on div at bounding box center [532, 33] width 817 height 68
drag, startPoint x: 544, startPoint y: 21, endPoint x: 533, endPoint y: 30, distance: 14.5
click at [536, 28] on div at bounding box center [532, 33] width 817 height 68
click at [553, 90] on button "2" at bounding box center [555, 97] width 29 height 29
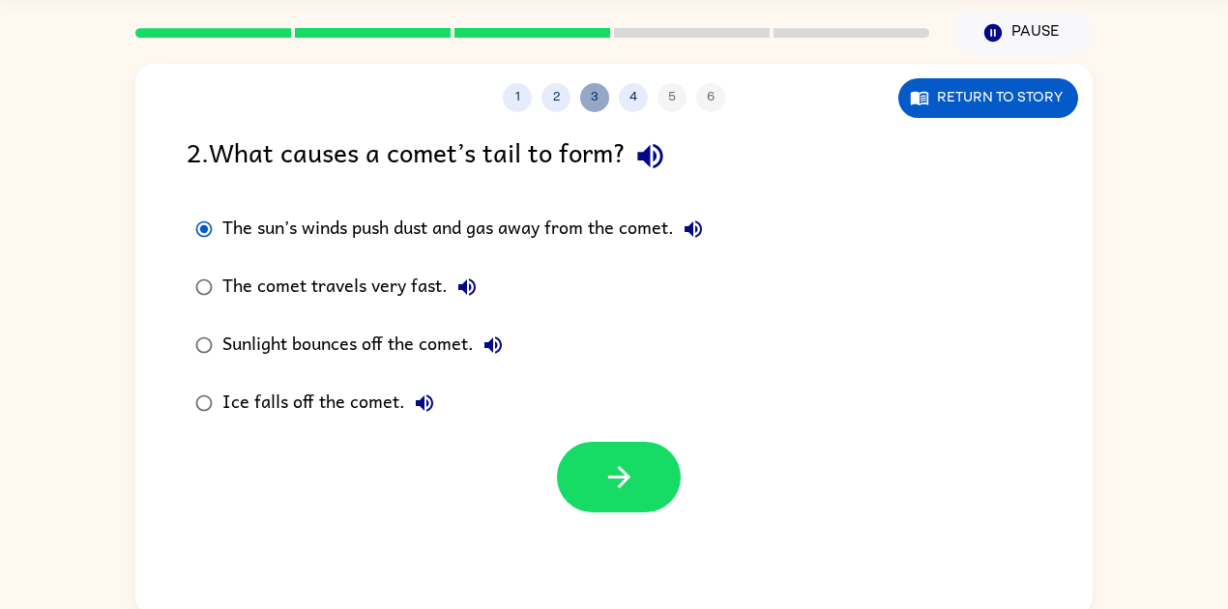
click at [595, 103] on button "3" at bounding box center [594, 97] width 29 height 29
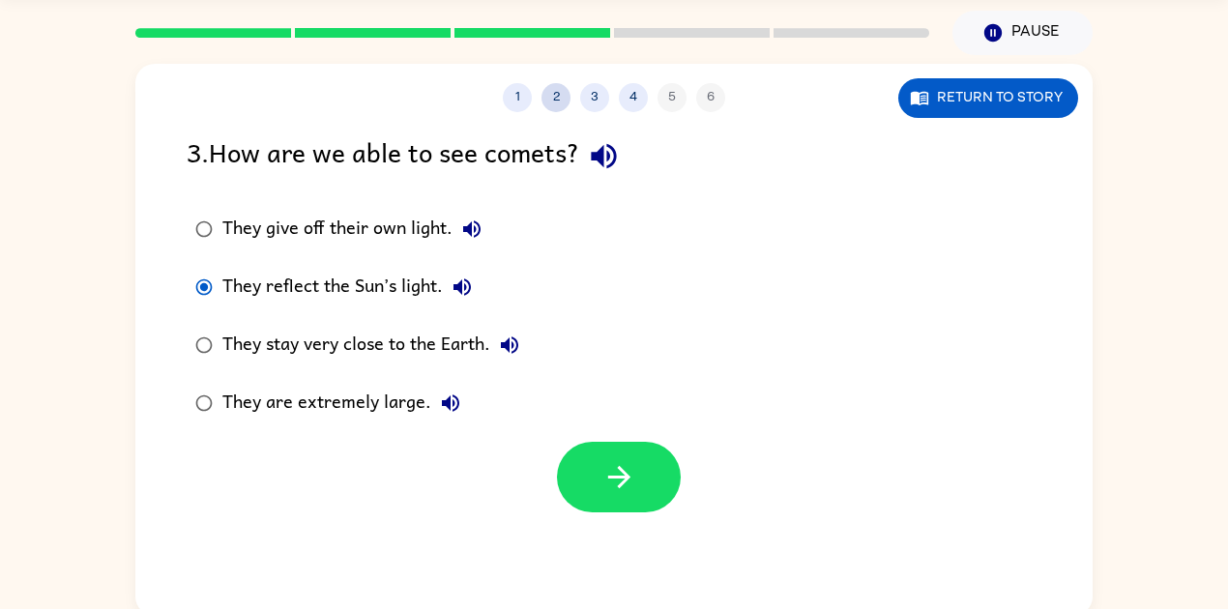
click at [560, 101] on button "2" at bounding box center [555, 97] width 29 height 29
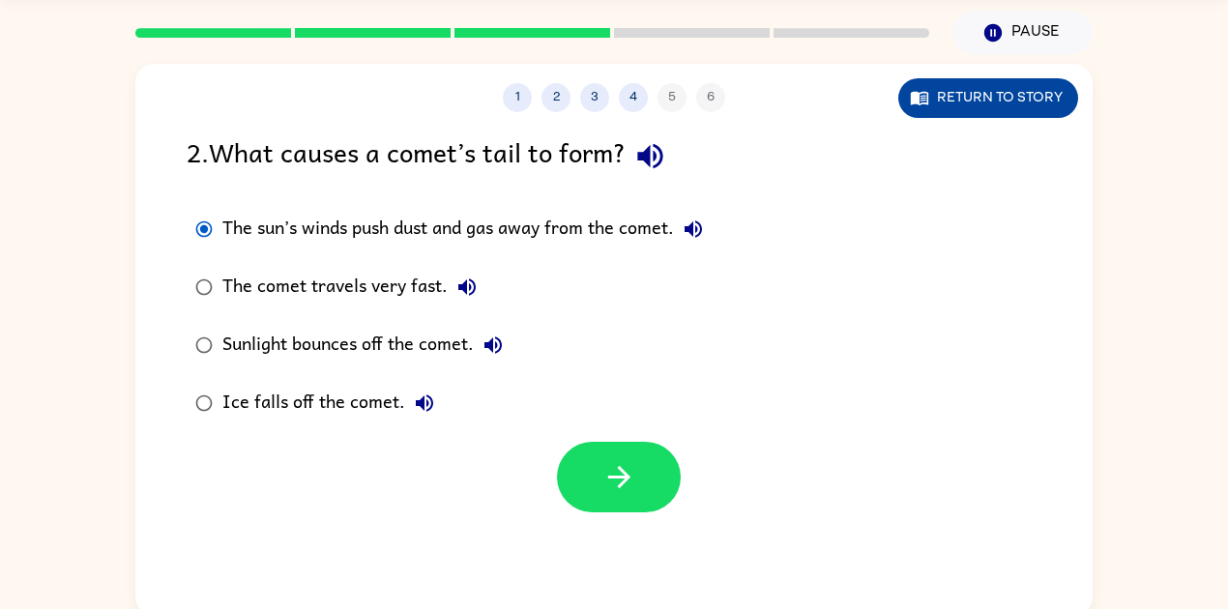
click at [973, 104] on button "Return to story" at bounding box center [988, 98] width 180 height 40
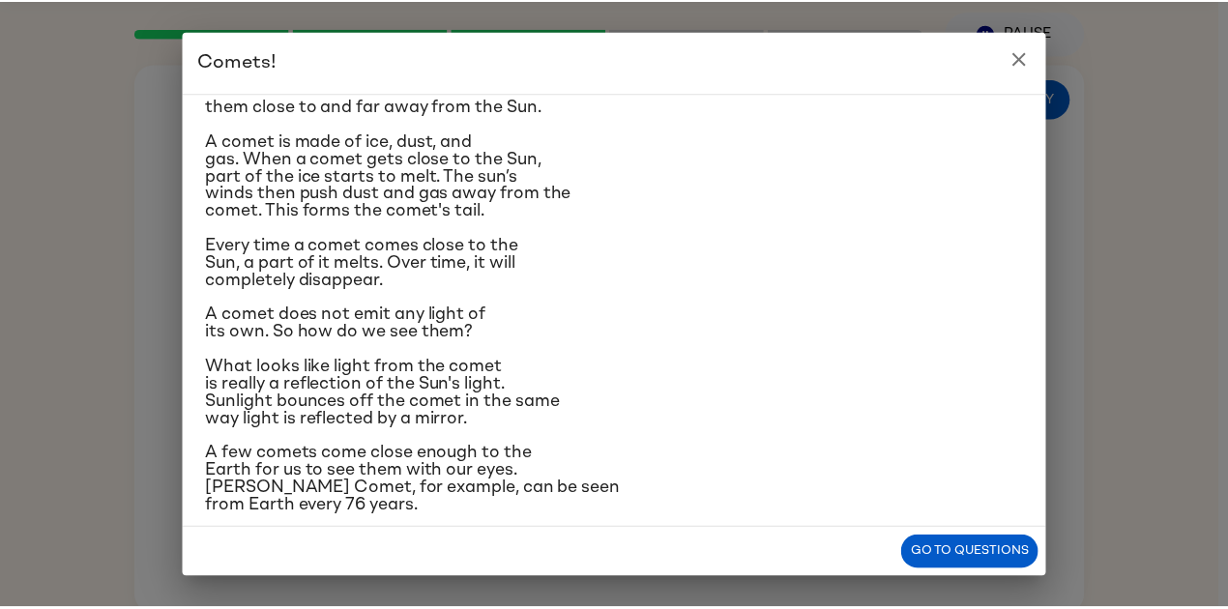
scroll to position [182, 0]
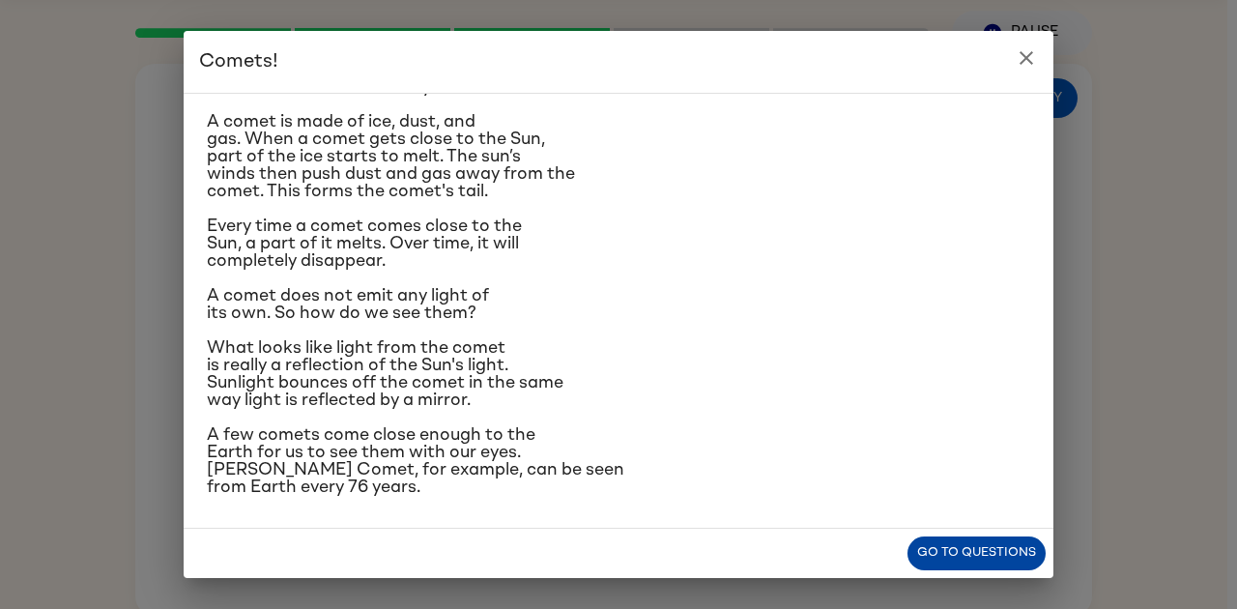
click at [973, 558] on button "Go to questions" at bounding box center [977, 554] width 138 height 34
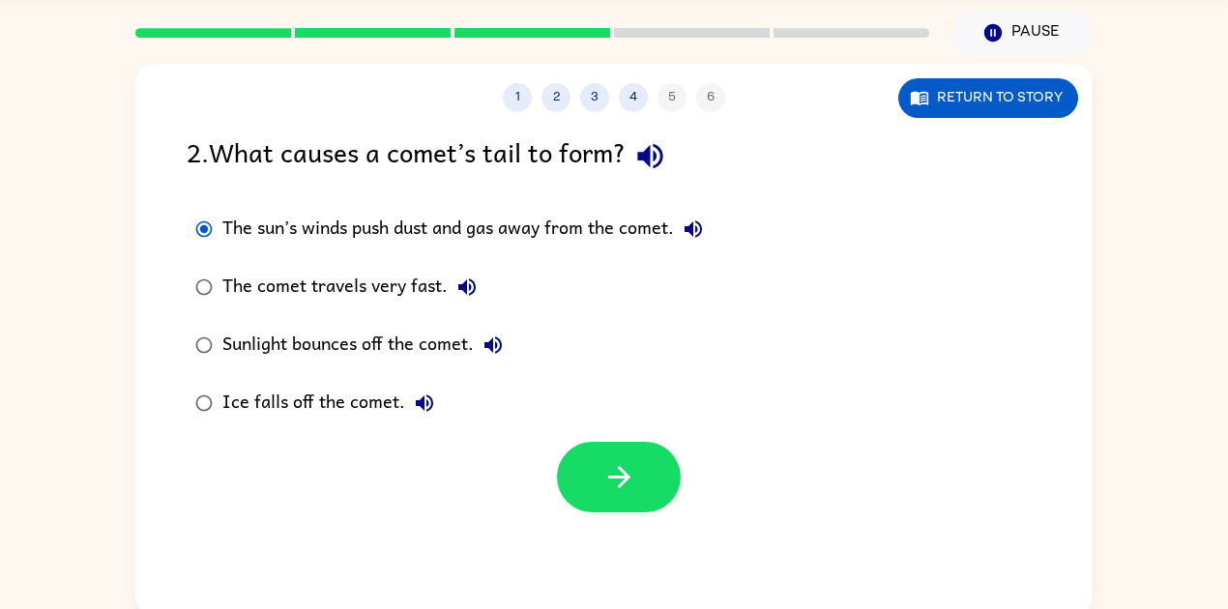
click at [653, 95] on div "1 2 3 4 5 6" at bounding box center [613, 97] width 957 height 29
click at [636, 106] on button "4" at bounding box center [633, 97] width 29 height 29
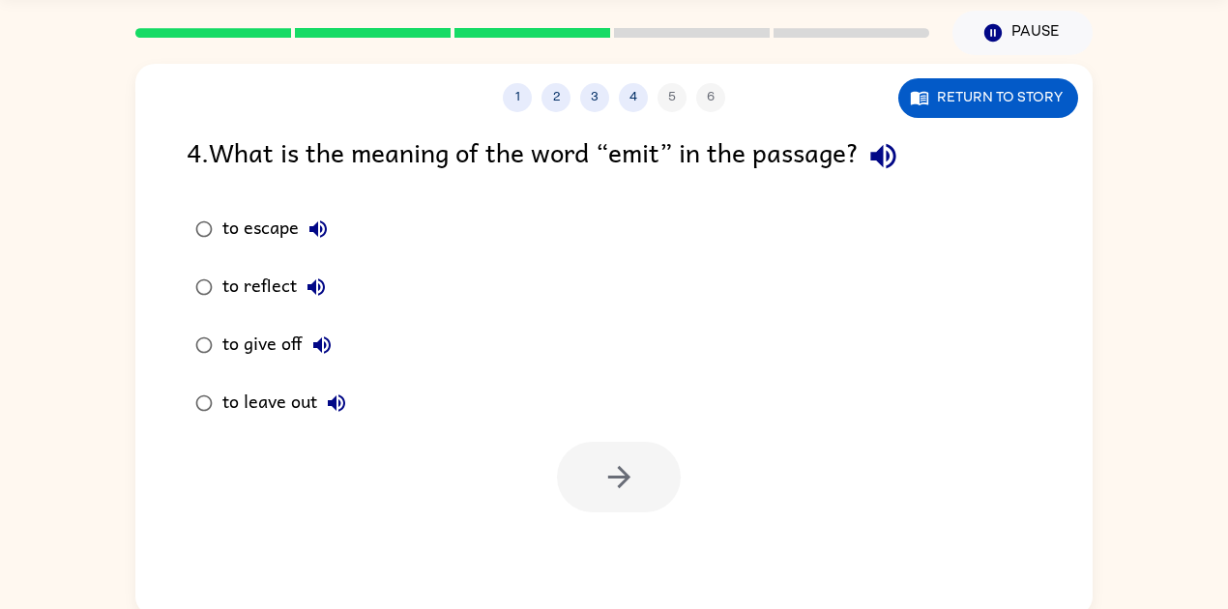
click at [238, 290] on div "to reflect" at bounding box center [278, 287] width 113 height 39
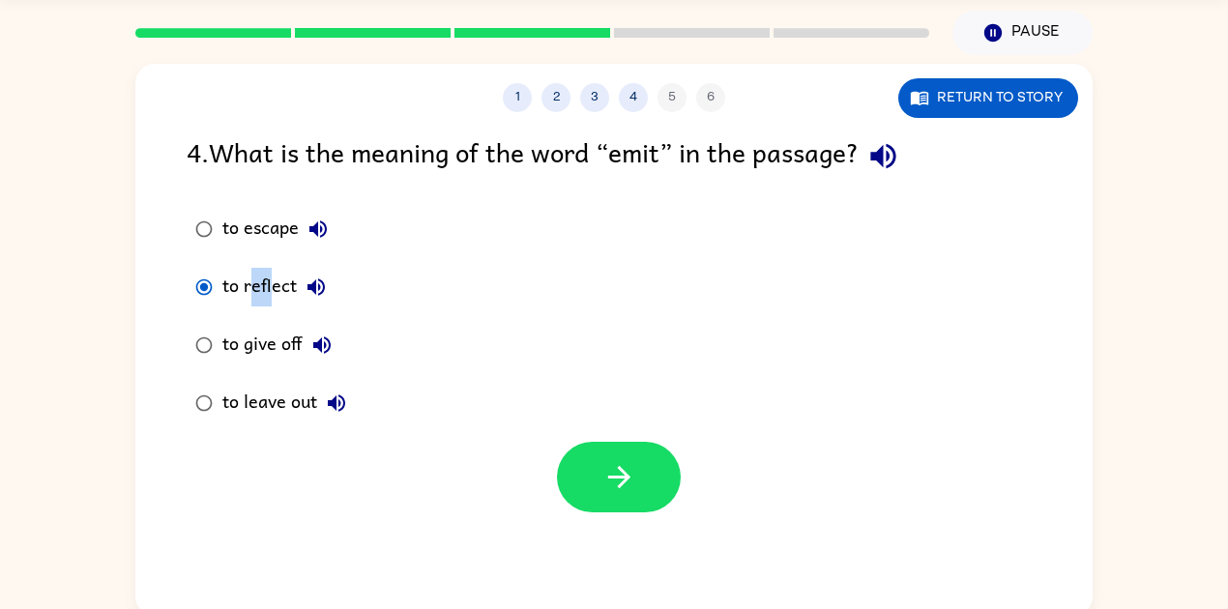
click at [270, 273] on div "to reflect" at bounding box center [278, 287] width 113 height 39
click at [263, 292] on div "to reflect" at bounding box center [278, 287] width 113 height 39
click at [318, 288] on icon "button" at bounding box center [315, 286] width 17 height 17
click at [319, 224] on icon "button" at bounding box center [317, 229] width 23 height 23
click at [322, 350] on icon "button" at bounding box center [321, 345] width 23 height 23
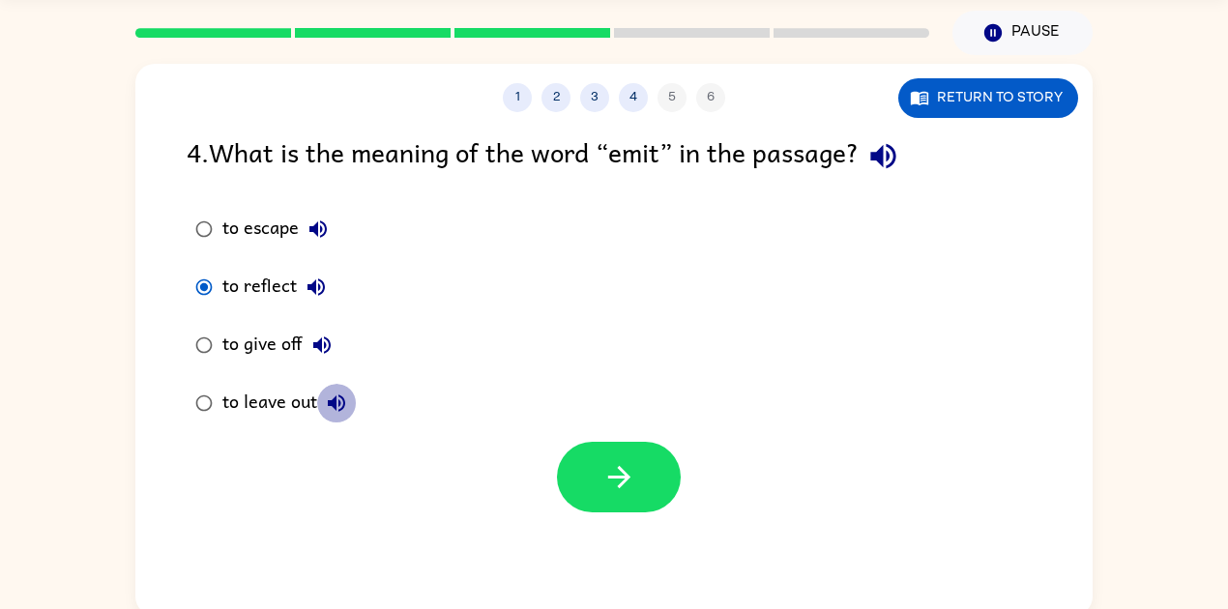
click at [338, 407] on icon "button" at bounding box center [336, 403] width 23 height 23
click at [248, 223] on div "to escape" at bounding box center [279, 229] width 115 height 39
click at [274, 302] on label "to reflect" at bounding box center [270, 287] width 189 height 58
click at [276, 295] on div "to reflect" at bounding box center [278, 287] width 113 height 39
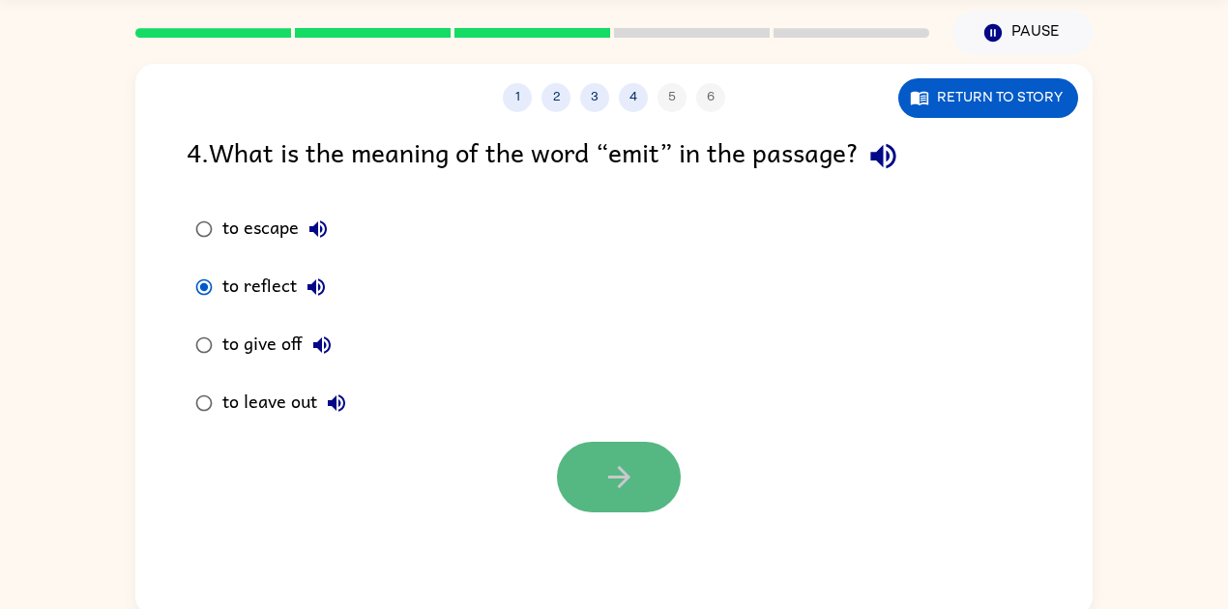
click at [640, 468] on button "button" at bounding box center [619, 477] width 124 height 71
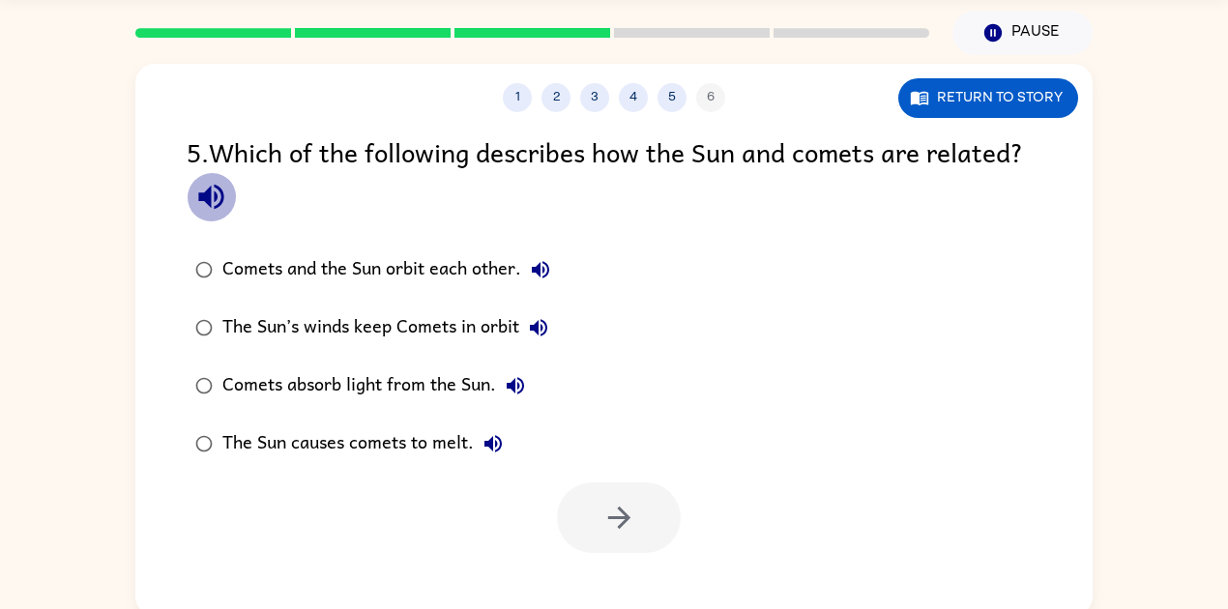
click at [209, 188] on icon "button" at bounding box center [210, 197] width 25 height 25
click at [534, 266] on icon "button" at bounding box center [540, 269] width 23 height 23
click at [541, 322] on icon "button" at bounding box center [538, 327] width 23 height 23
click at [508, 374] on icon "button" at bounding box center [515, 385] width 23 height 23
click at [541, 334] on icon "button" at bounding box center [538, 327] width 23 height 23
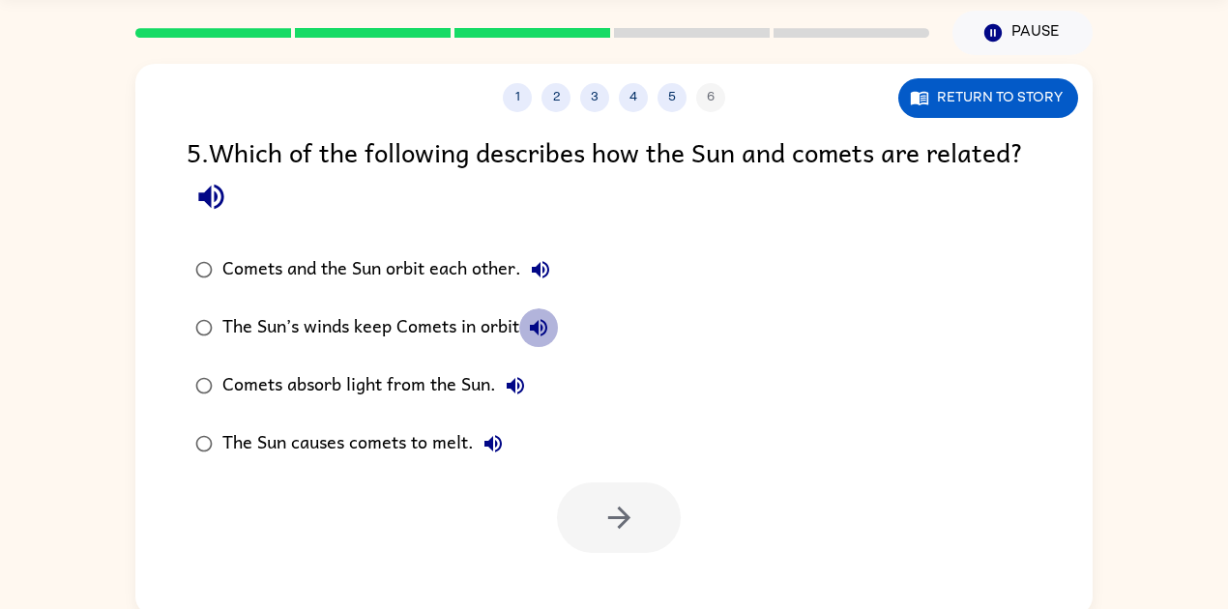
click at [541, 322] on icon "button" at bounding box center [538, 327] width 23 height 23
click at [512, 377] on icon "button" at bounding box center [515, 385] width 23 height 23
drag, startPoint x: 493, startPoint y: 437, endPoint x: 483, endPoint y: 453, distance: 19.1
click at [485, 451] on icon "button" at bounding box center [492, 443] width 23 height 23
click at [518, 387] on icon "button" at bounding box center [515, 385] width 17 height 17
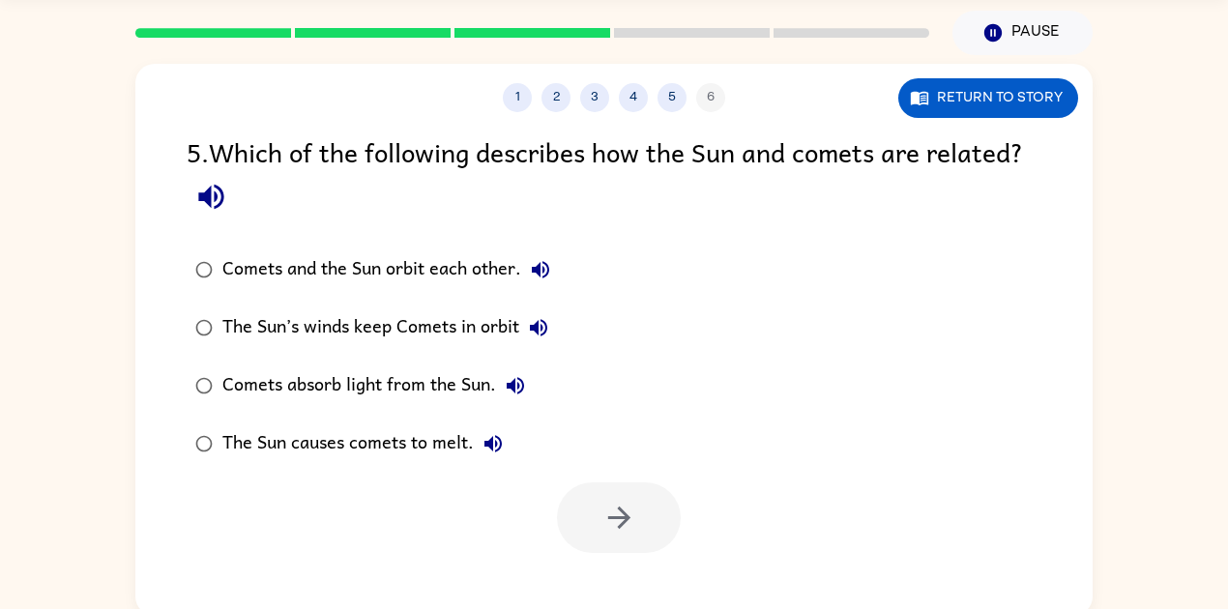
click at [294, 326] on div "The Sun’s winds keep Comets in orbit" at bounding box center [389, 327] width 335 height 39
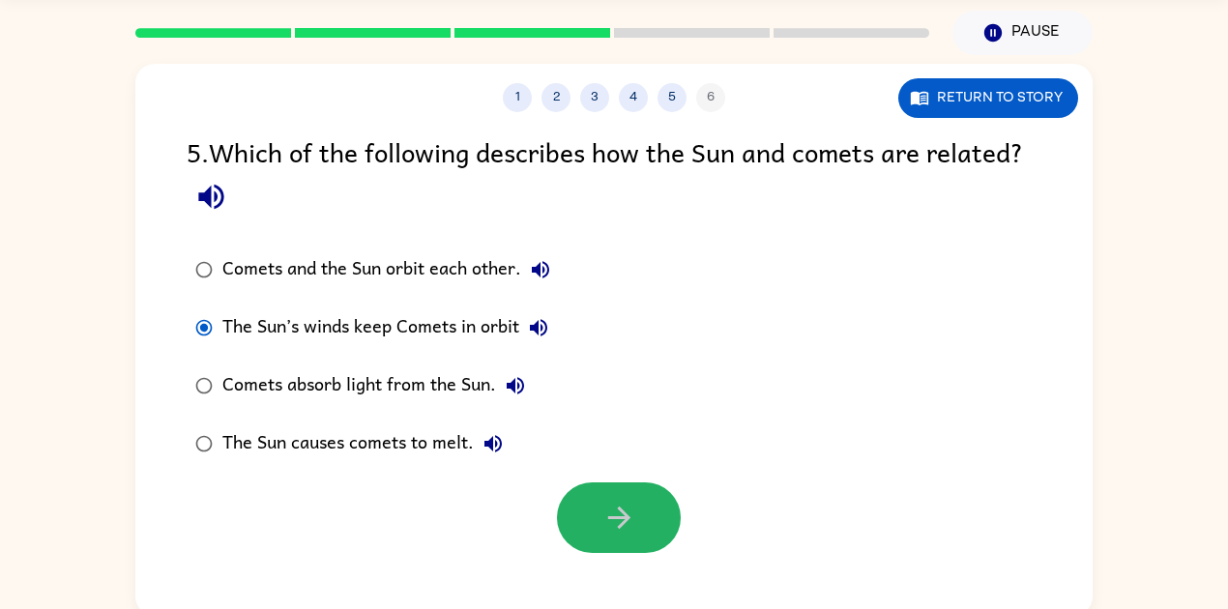
click at [594, 534] on button "button" at bounding box center [619, 517] width 124 height 71
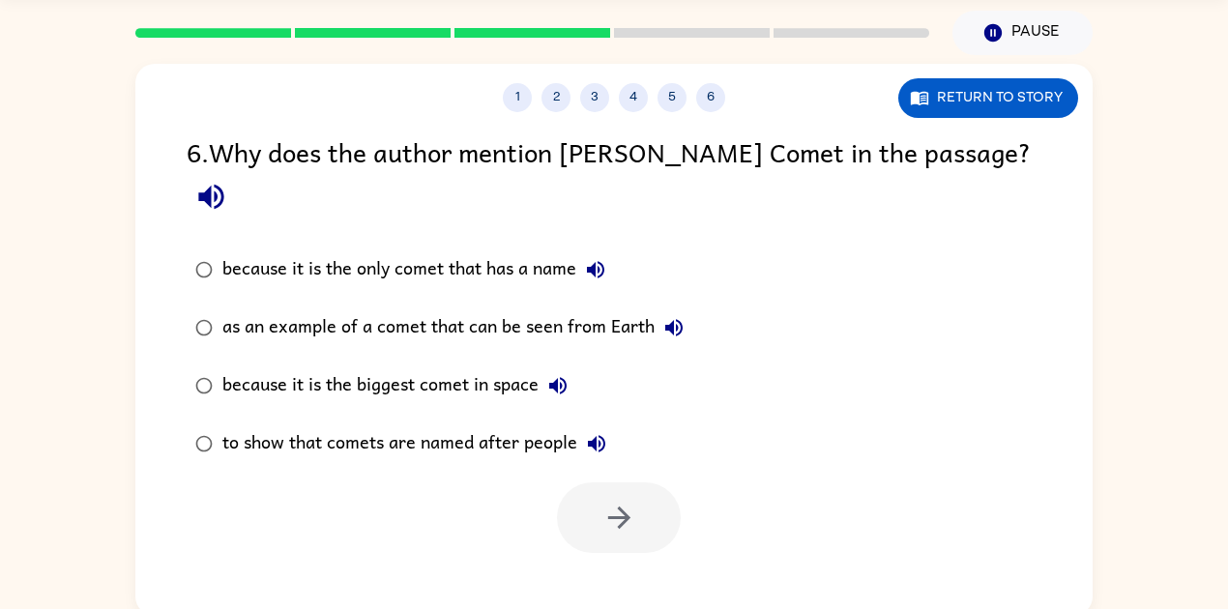
click at [609, 250] on button "because it is the only comet that has a name" at bounding box center [595, 269] width 39 height 39
click at [228, 180] on icon "button" at bounding box center [211, 197] width 34 height 34
click at [680, 316] on icon "button" at bounding box center [673, 327] width 23 height 23
click at [551, 377] on icon "button" at bounding box center [557, 385] width 17 height 17
click at [597, 432] on icon "button" at bounding box center [596, 443] width 23 height 23
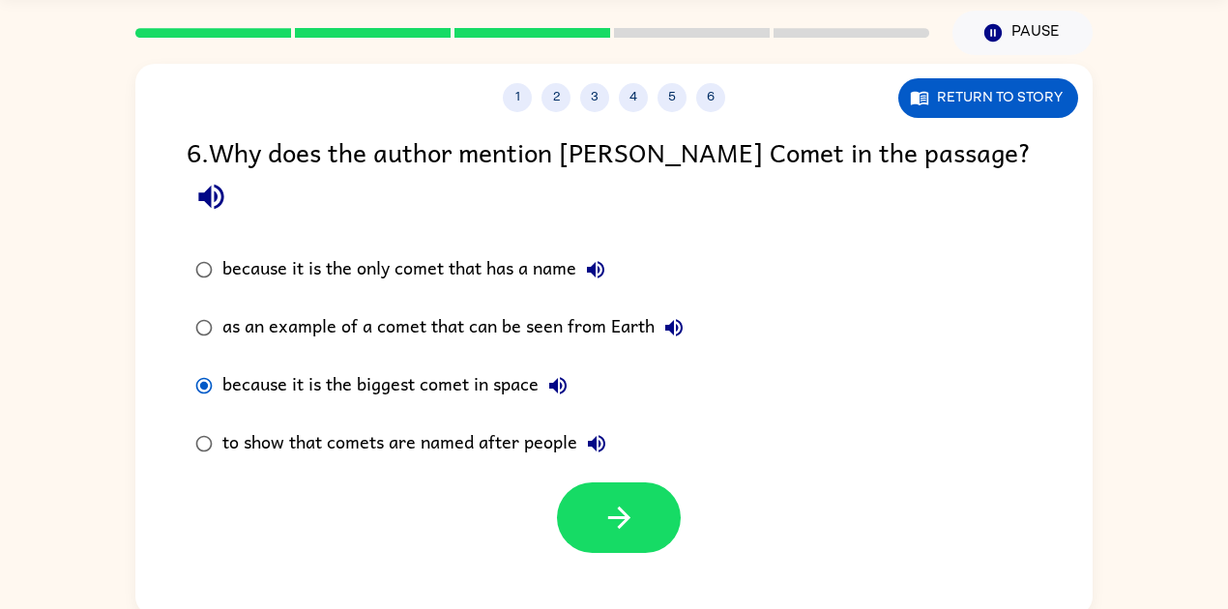
click at [445, 367] on label "because it is the biggest comet in space" at bounding box center [439, 386] width 527 height 58
click at [423, 366] on div "because it is the biggest comet in space" at bounding box center [399, 385] width 355 height 39
click at [199, 241] on div "because it is the only comet that has a name as an example of a comet that can …" at bounding box center [453, 357] width 532 height 232
click at [784, 343] on div "because it is the only comet that has a name as an example of a comet that can …" at bounding box center [640, 357] width 906 height 232
drag, startPoint x: 261, startPoint y: 278, endPoint x: 271, endPoint y: 282, distance: 10.4
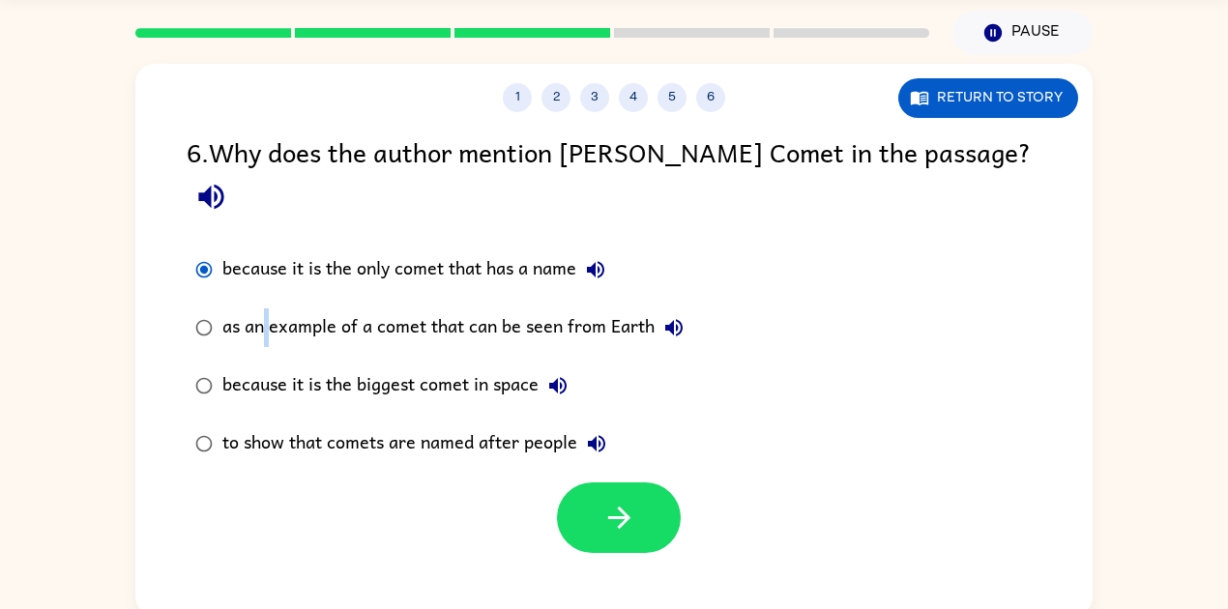
click at [271, 308] on div "as an example of a comet that can be seen from Earth" at bounding box center [457, 327] width 471 height 39
click at [289, 308] on div "as an example of a comet that can be seen from Earth" at bounding box center [457, 327] width 471 height 39
drag, startPoint x: 650, startPoint y: 490, endPoint x: 624, endPoint y: 508, distance: 31.4
click at [642, 497] on button "button" at bounding box center [619, 517] width 124 height 71
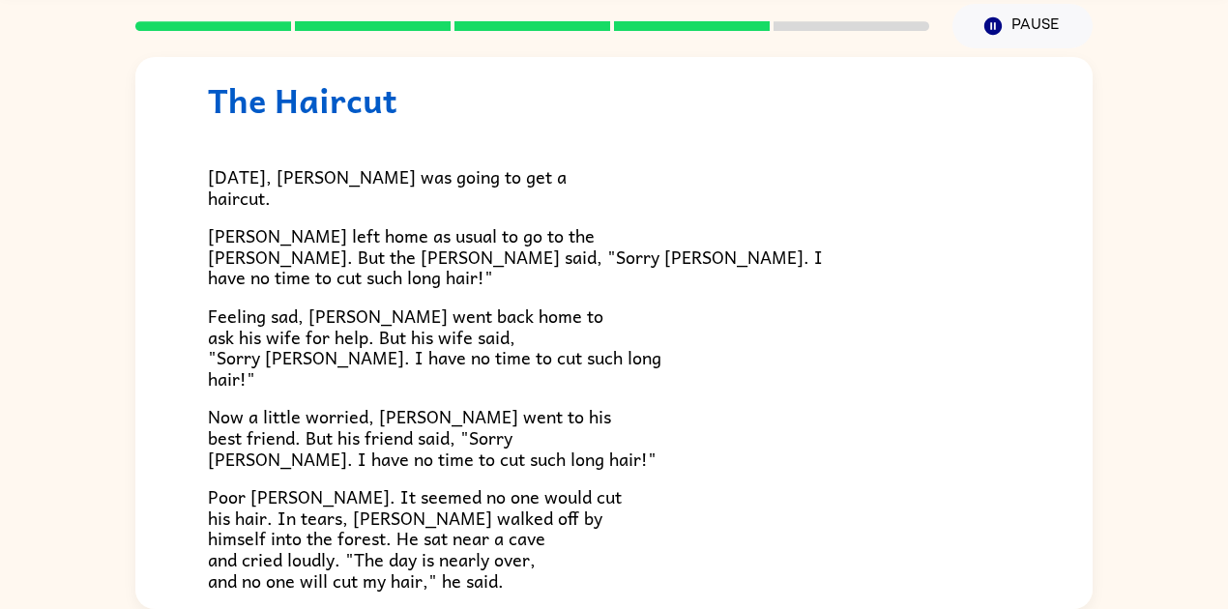
scroll to position [387, 0]
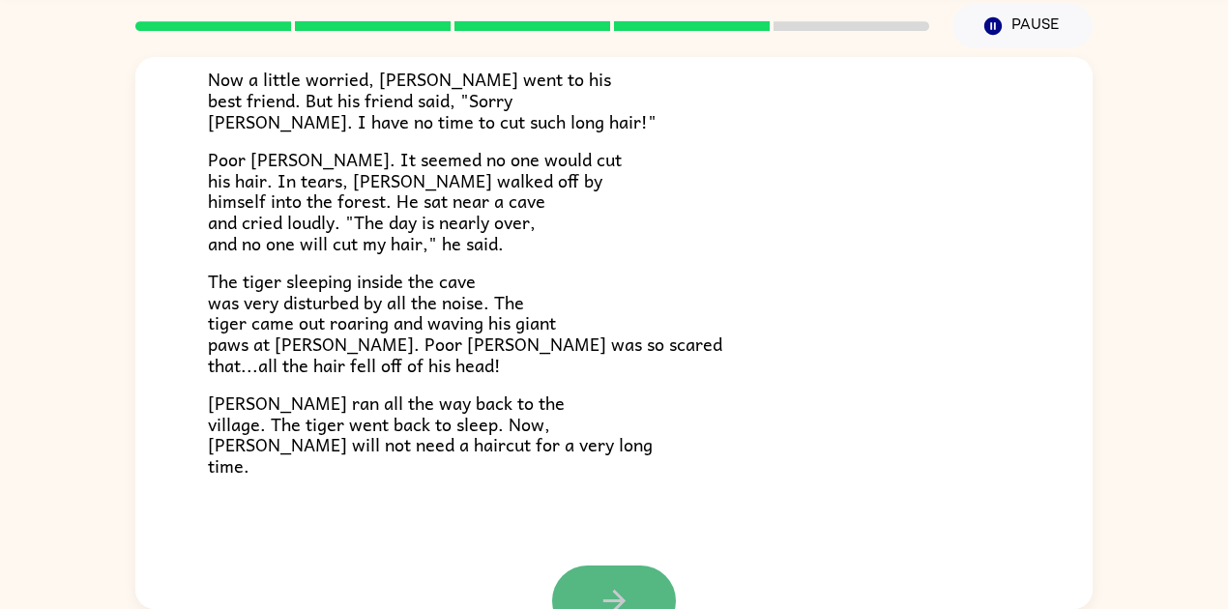
click at [657, 594] on button "button" at bounding box center [614, 601] width 124 height 71
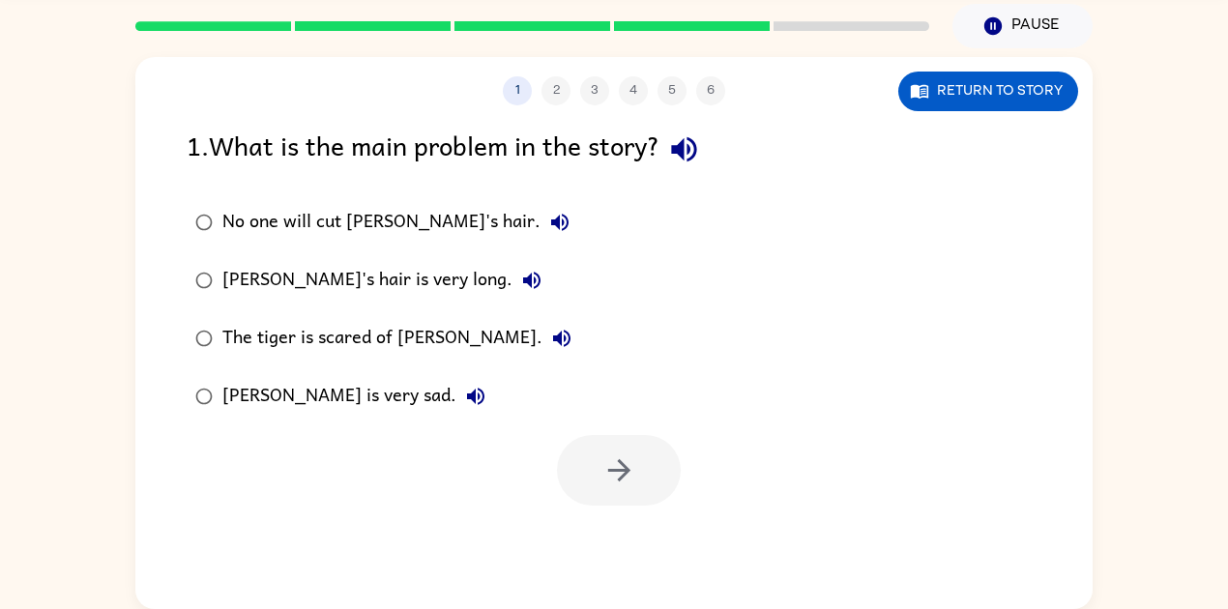
click at [617, 486] on div at bounding box center [619, 470] width 124 height 71
